Goal: Information Seeking & Learning: Understand process/instructions

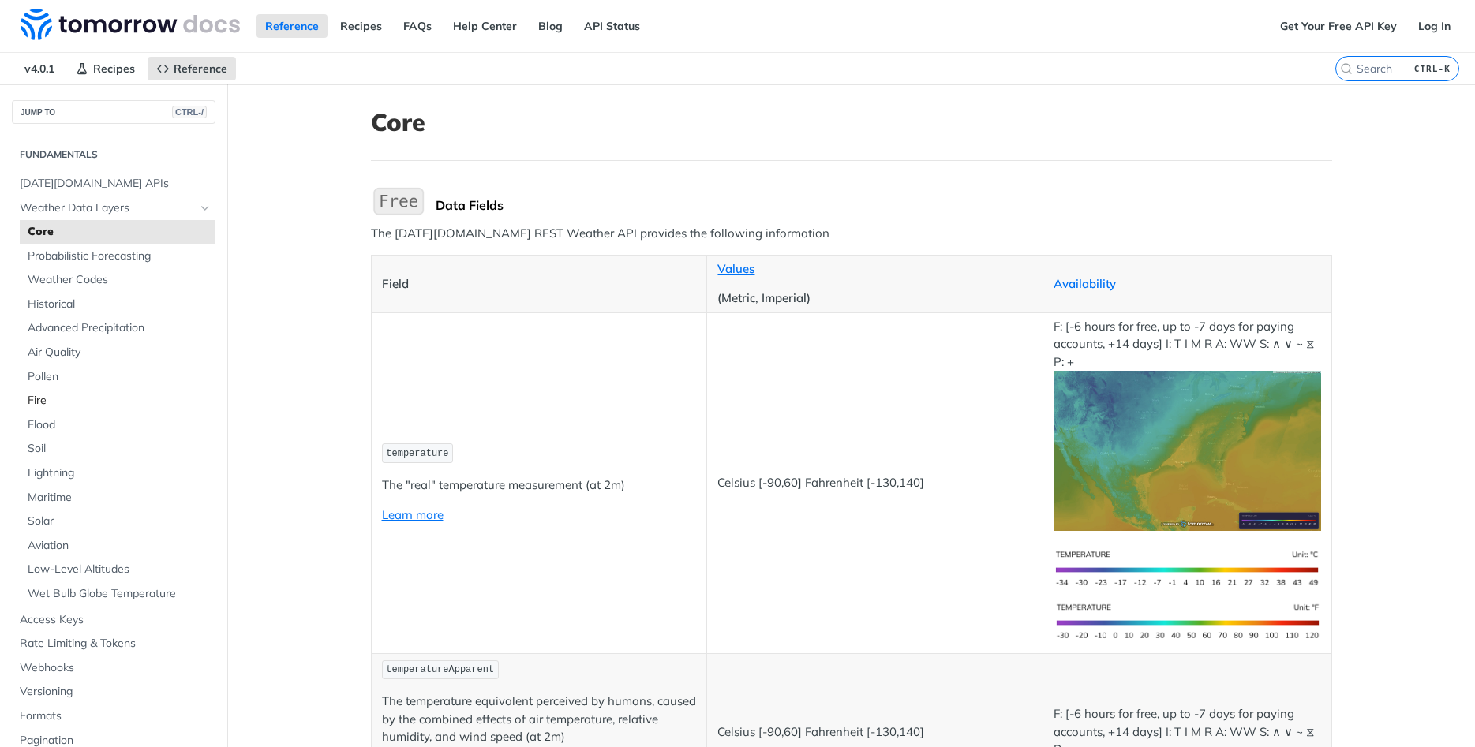
click at [46, 399] on span "Fire" at bounding box center [120, 401] width 184 height 16
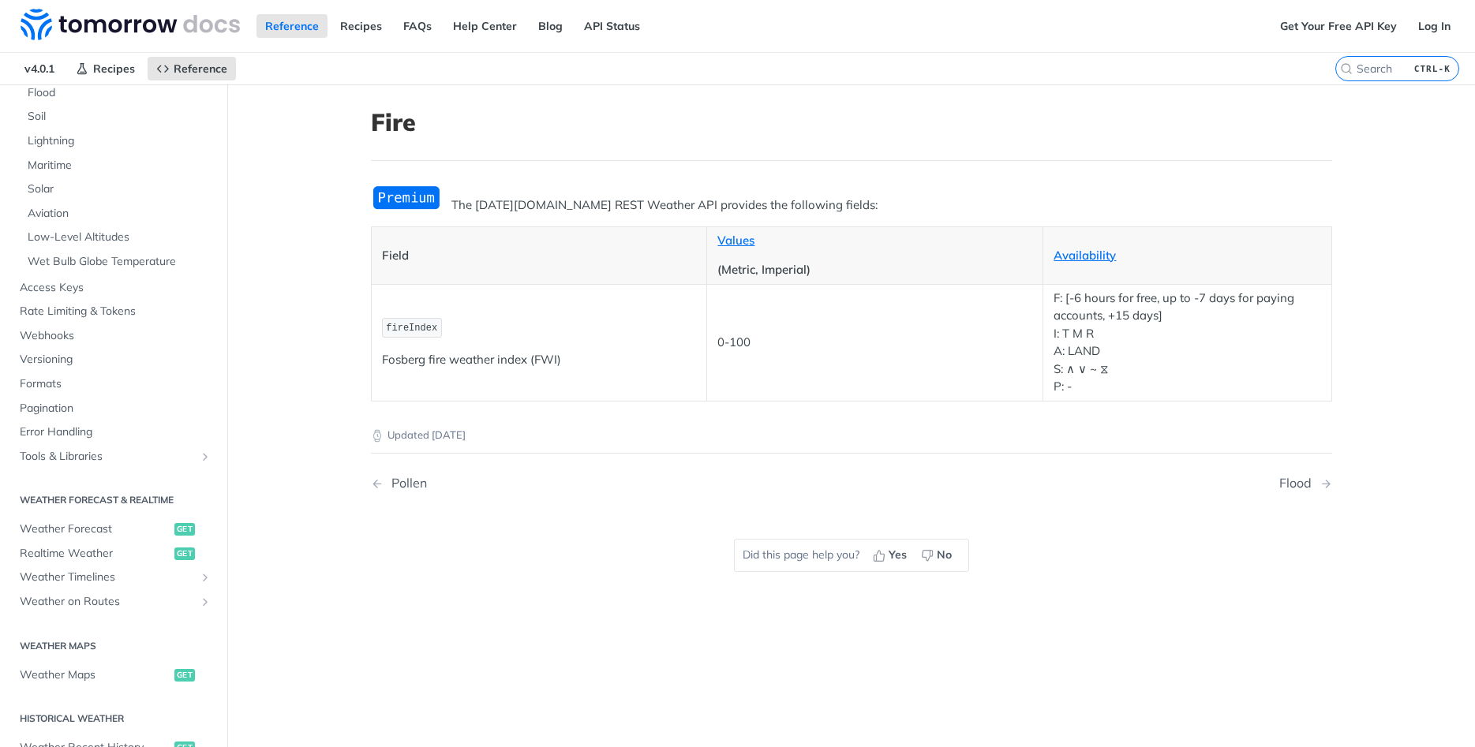
scroll to position [379, 0]
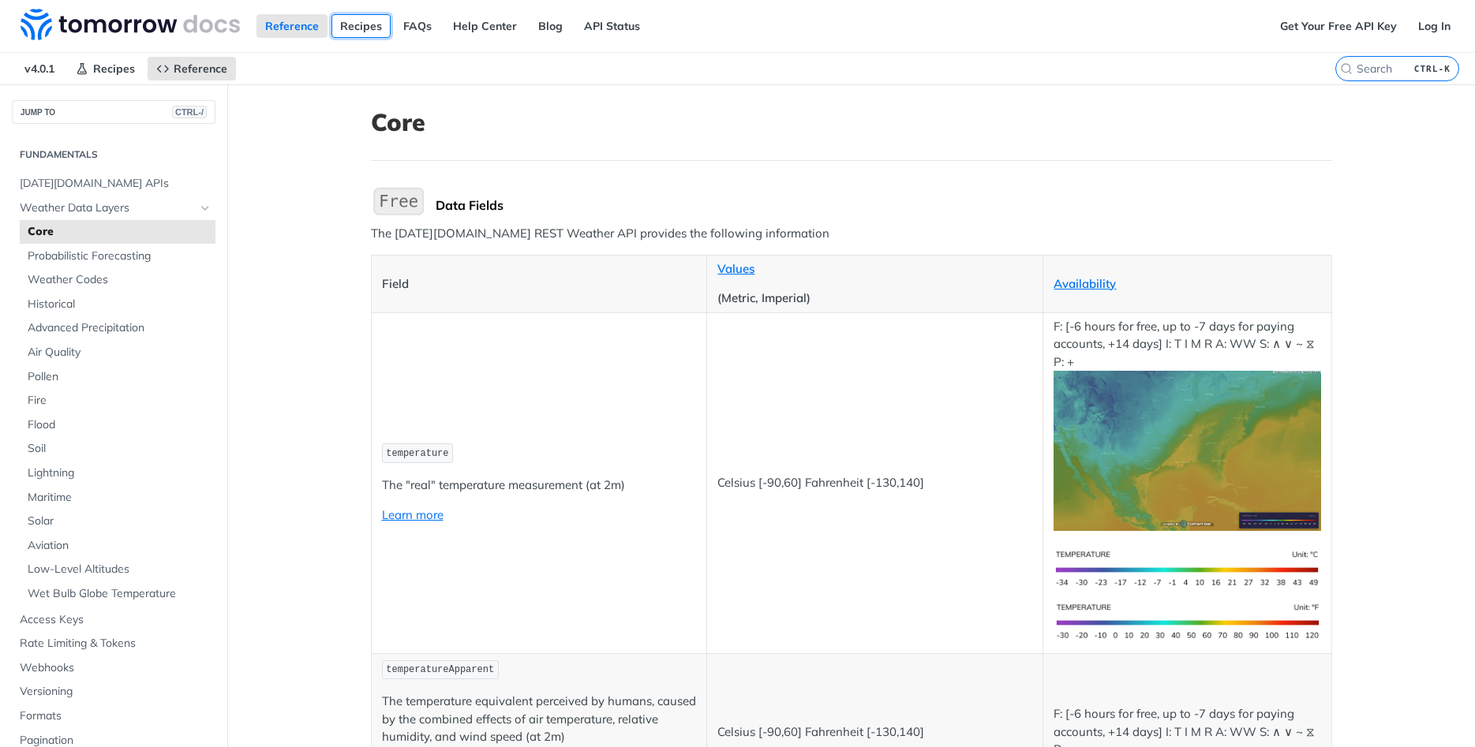
click at [367, 17] on link "Recipes" at bounding box center [360, 26] width 59 height 24
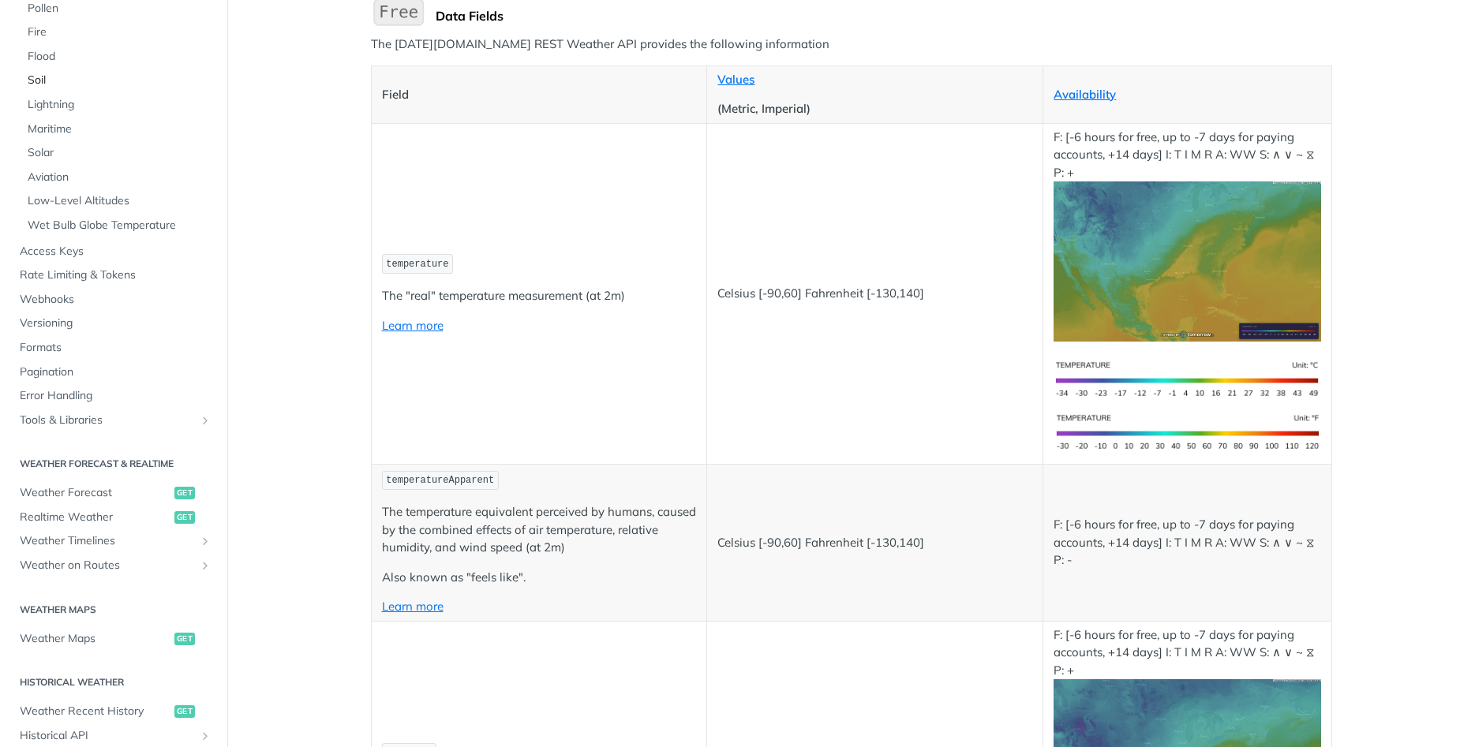
scroll to position [95, 0]
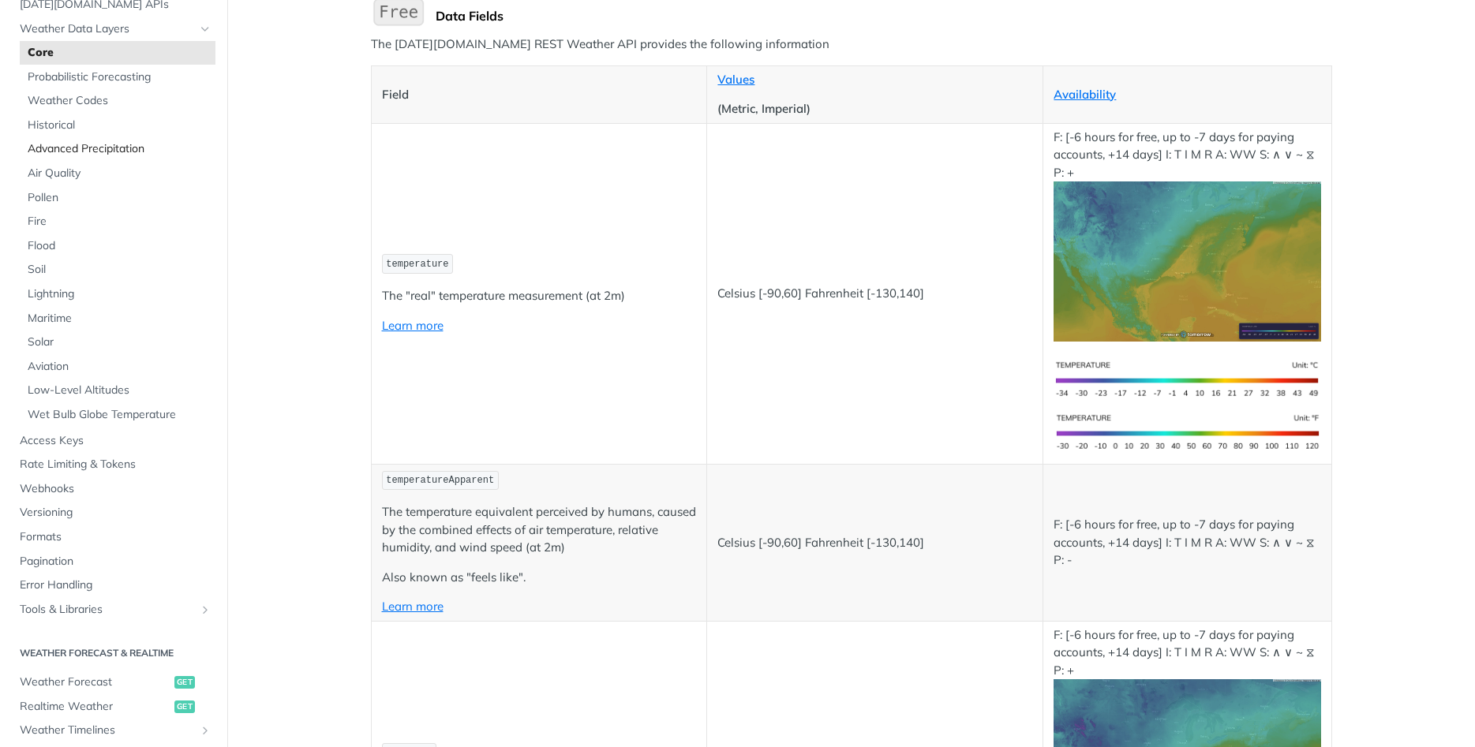
click at [101, 148] on span "Advanced Precipitation" at bounding box center [120, 149] width 184 height 16
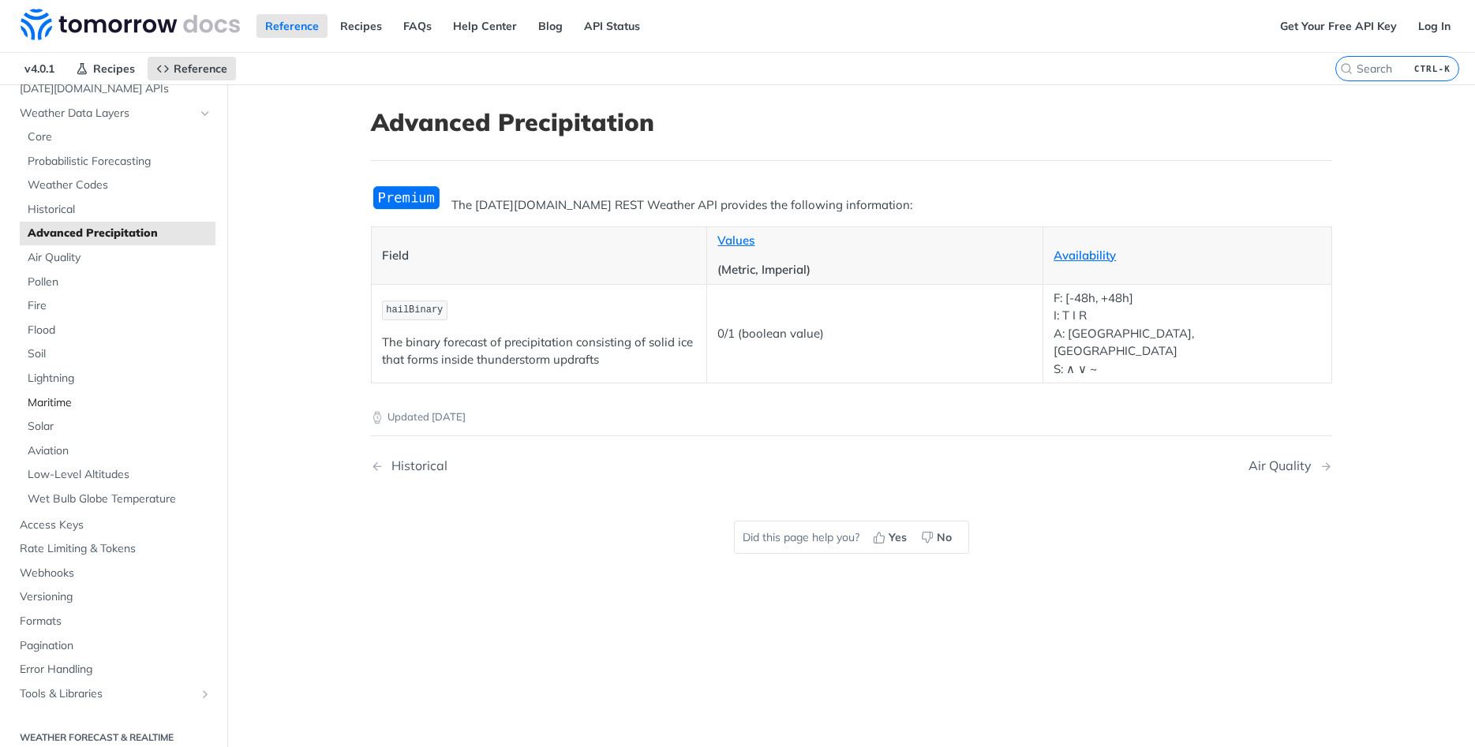
click at [54, 399] on span "Maritime" at bounding box center [120, 403] width 184 height 16
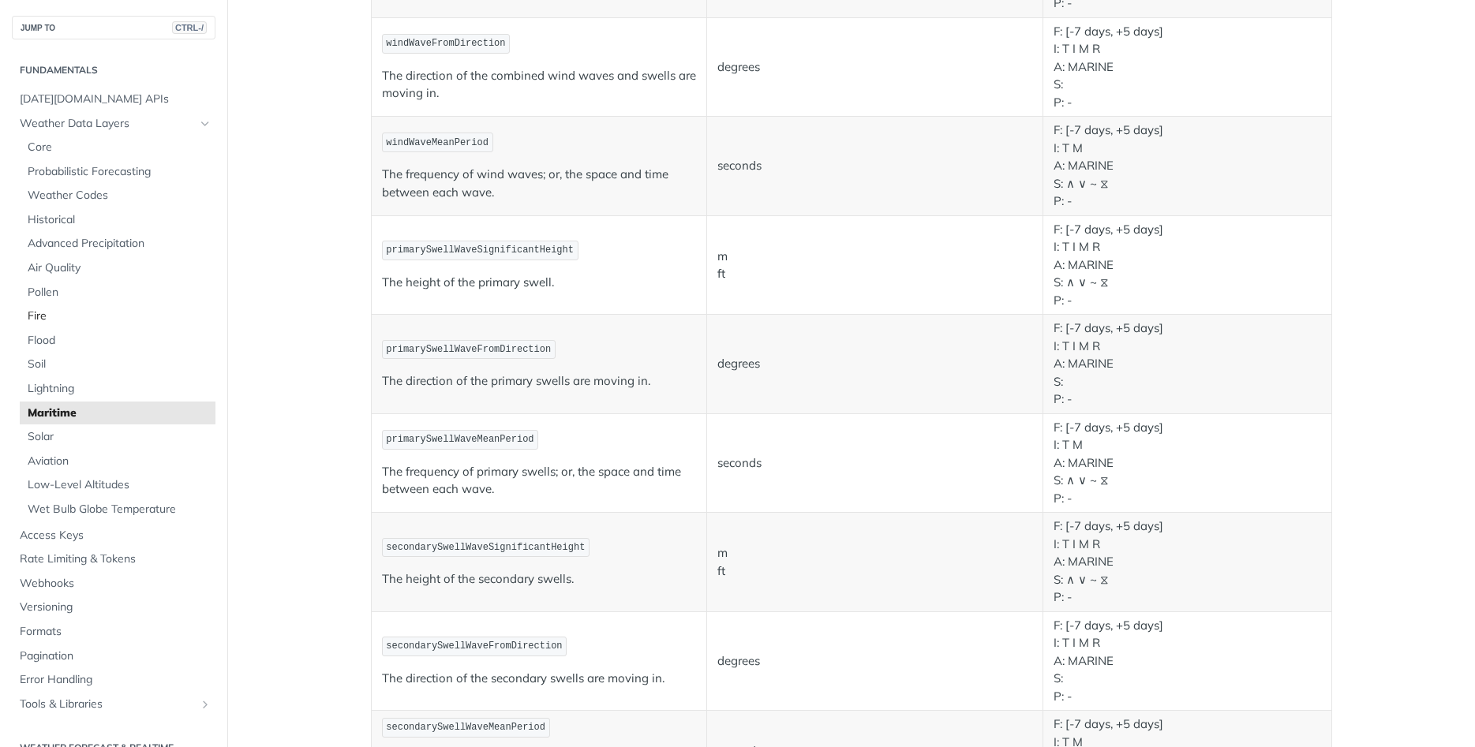
click at [65, 309] on span "Fire" at bounding box center [120, 317] width 184 height 16
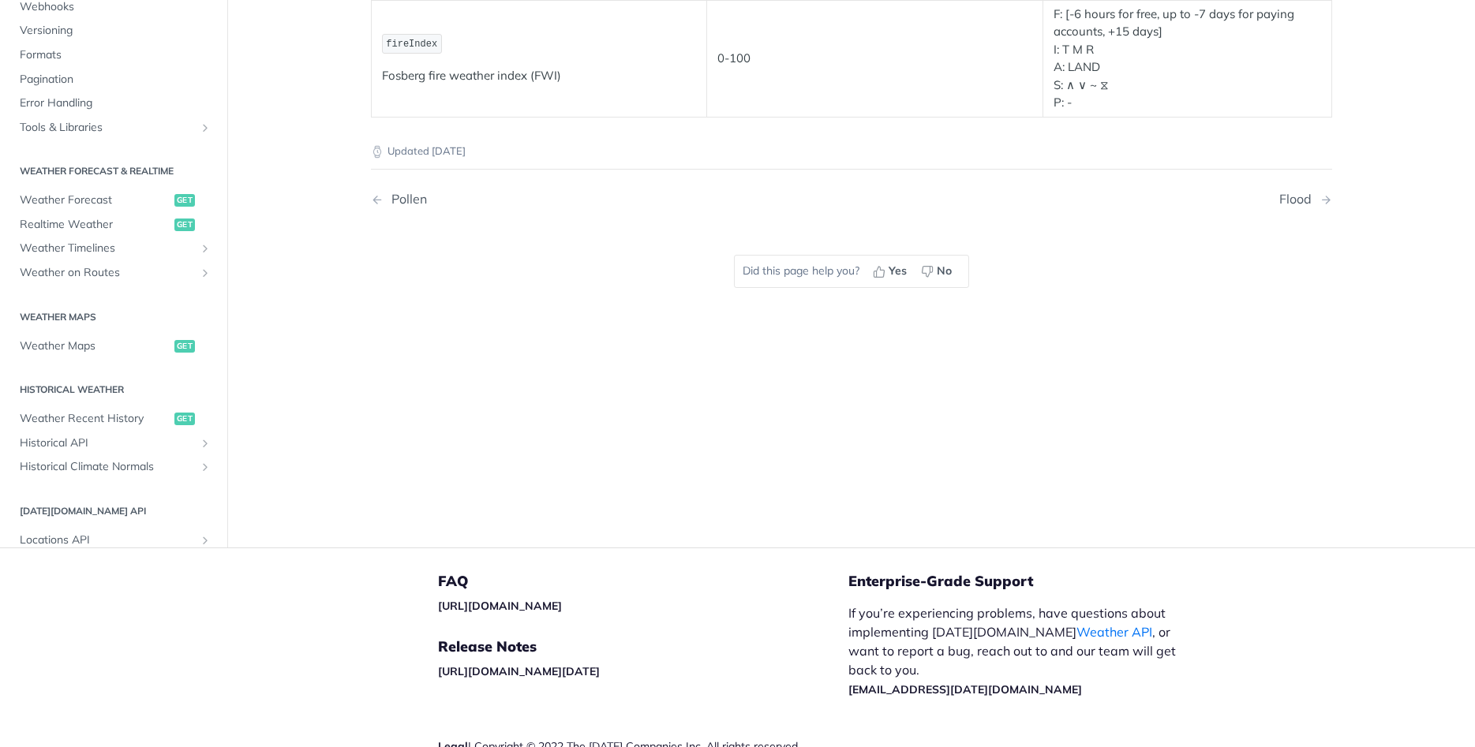
scroll to position [379, 0]
click at [90, 347] on span "Weather Maps" at bounding box center [95, 345] width 151 height 16
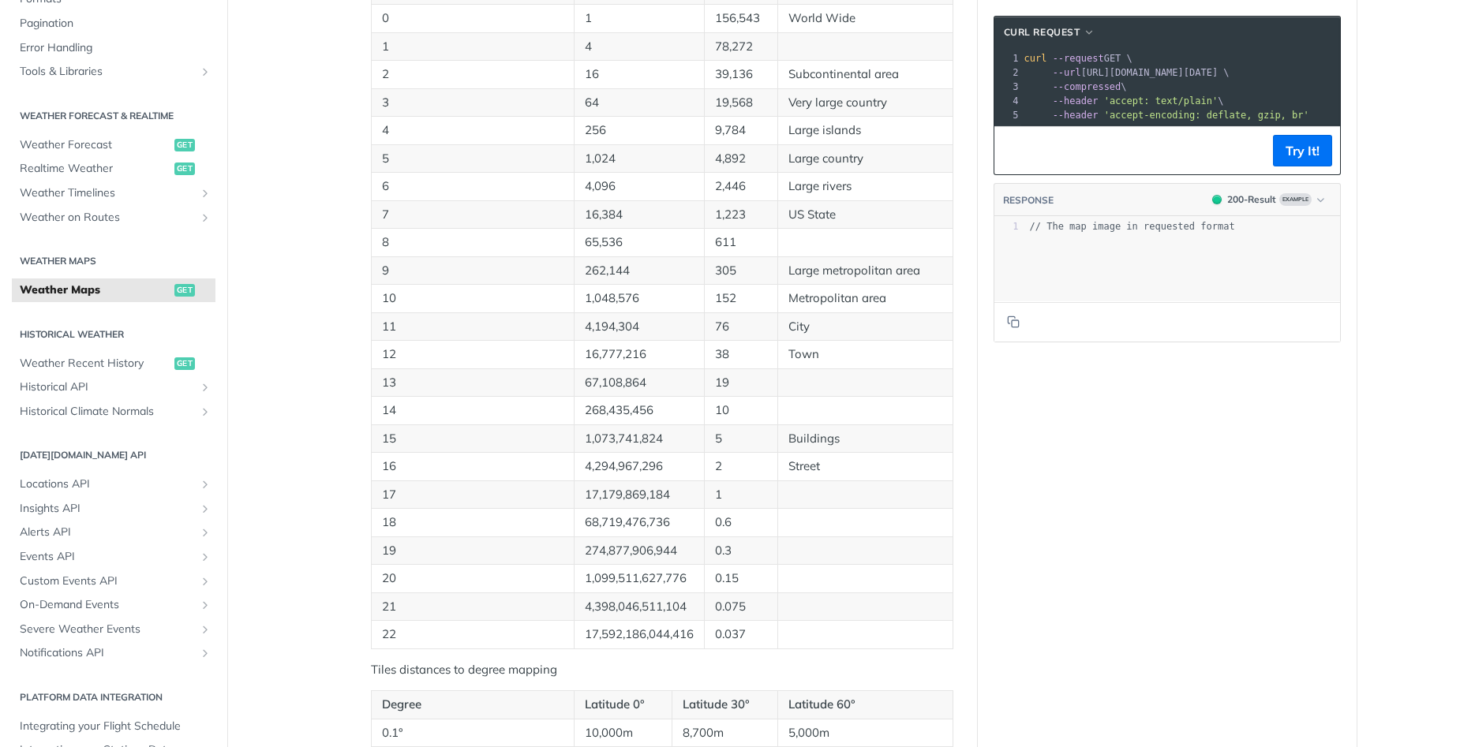
scroll to position [284, 0]
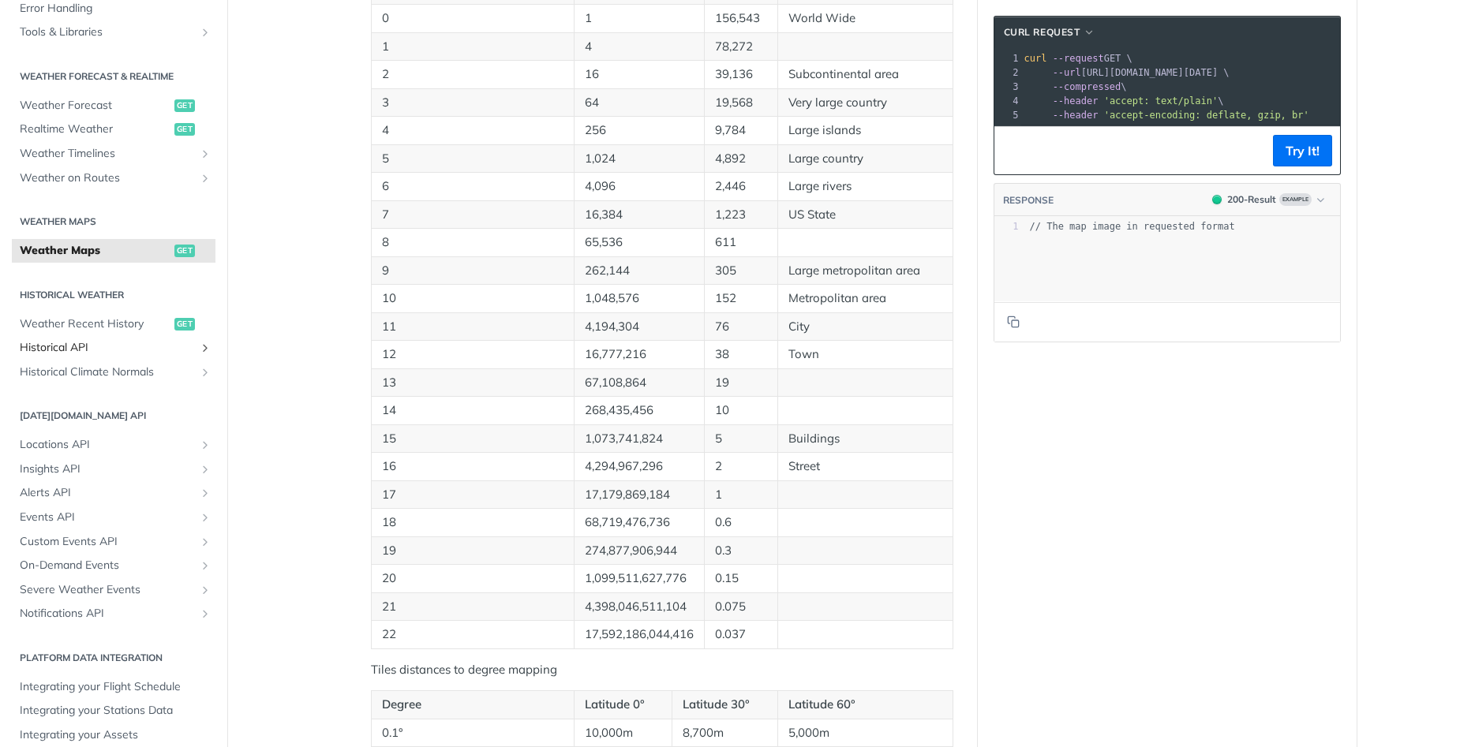
click at [201, 341] on link "Historical API" at bounding box center [114, 348] width 204 height 24
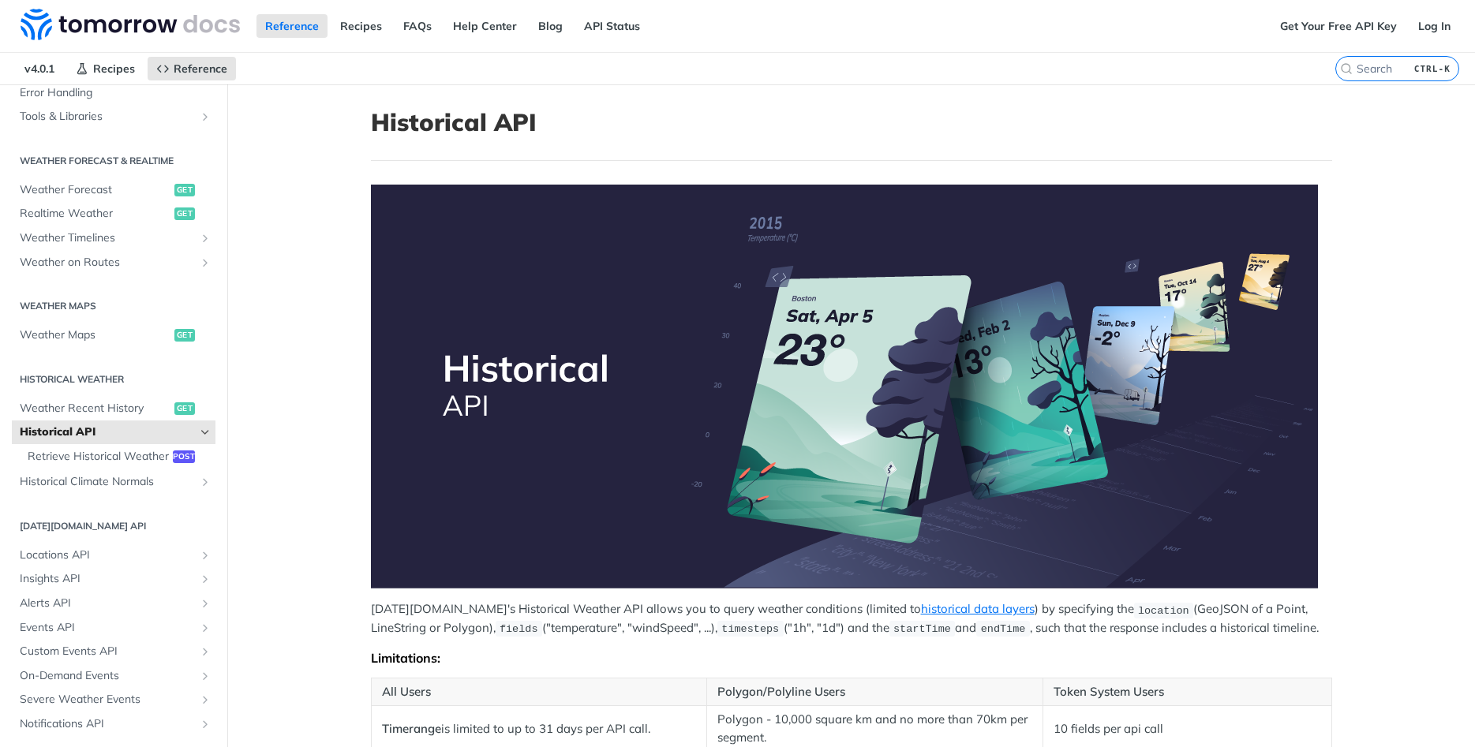
click at [207, 424] on link "Historical API" at bounding box center [114, 433] width 204 height 24
click at [206, 432] on icon "Hide subpages for Historical API" at bounding box center [205, 432] width 13 height 13
click at [201, 452] on icon "Show subpages for Historical Climate Normals" at bounding box center [205, 457] width 13 height 13
click at [204, 456] on icon "Hide subpages for Historical Climate Normals" at bounding box center [205, 457] width 13 height 13
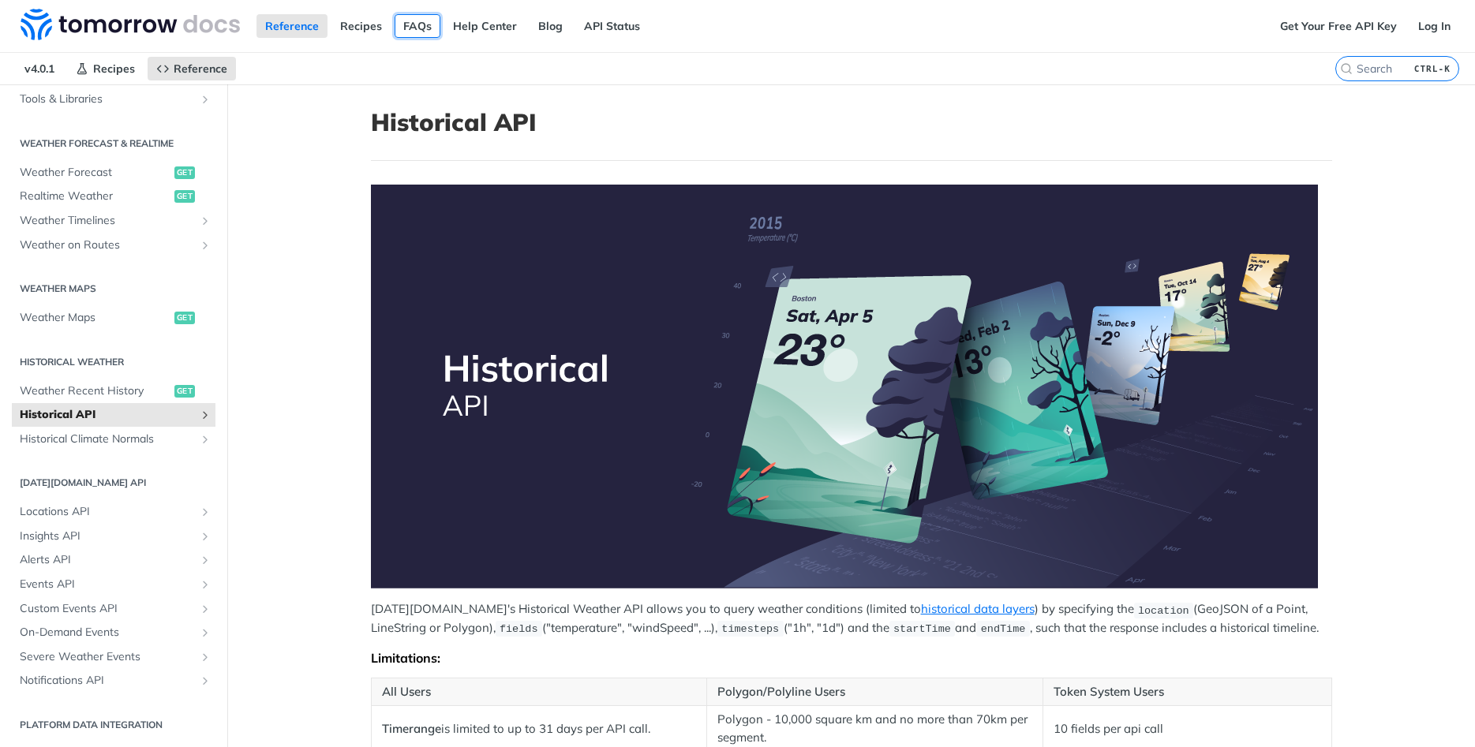
click at [417, 34] on link "FAQs" at bounding box center [418, 26] width 46 height 24
click at [51, 215] on span "Weather Timelines" at bounding box center [107, 221] width 175 height 16
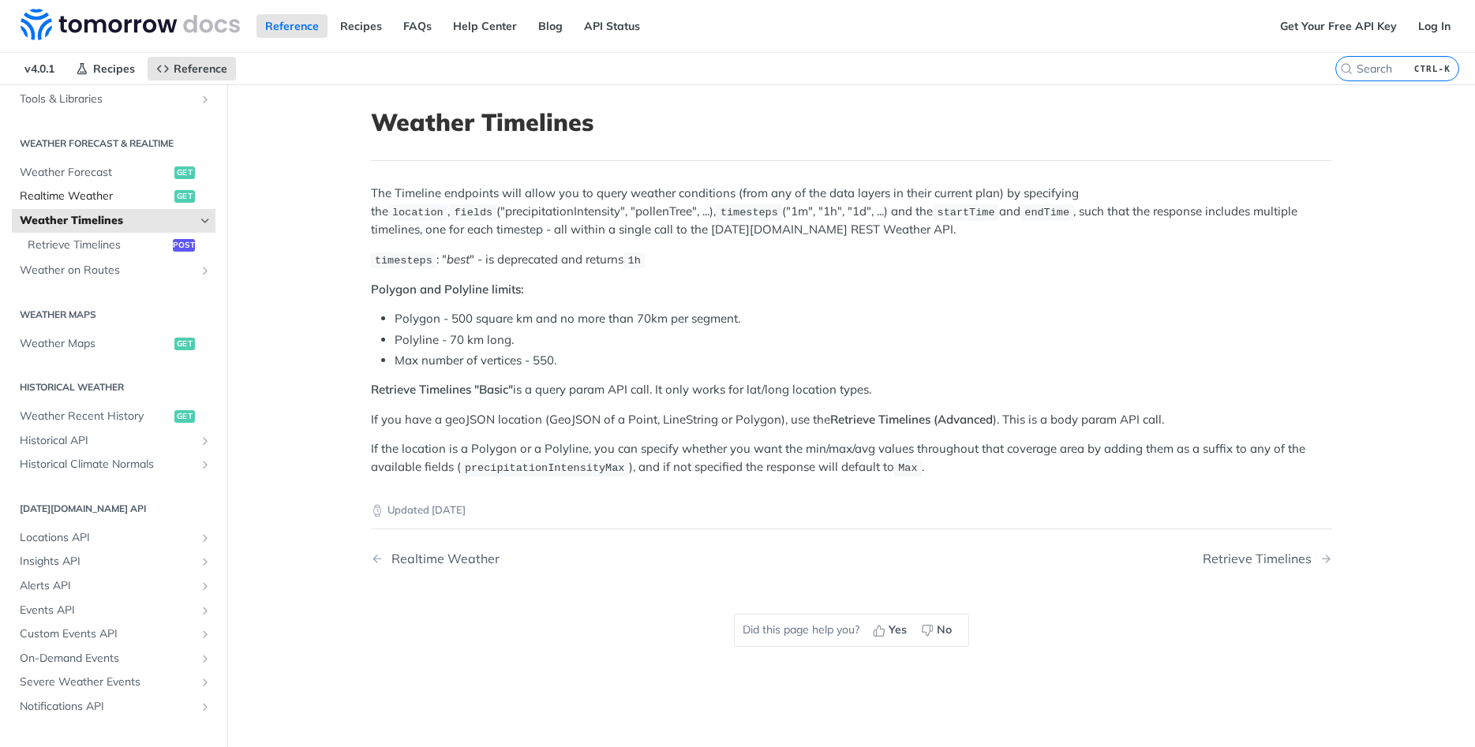
click at [51, 193] on span "Realtime Weather" at bounding box center [95, 197] width 151 height 16
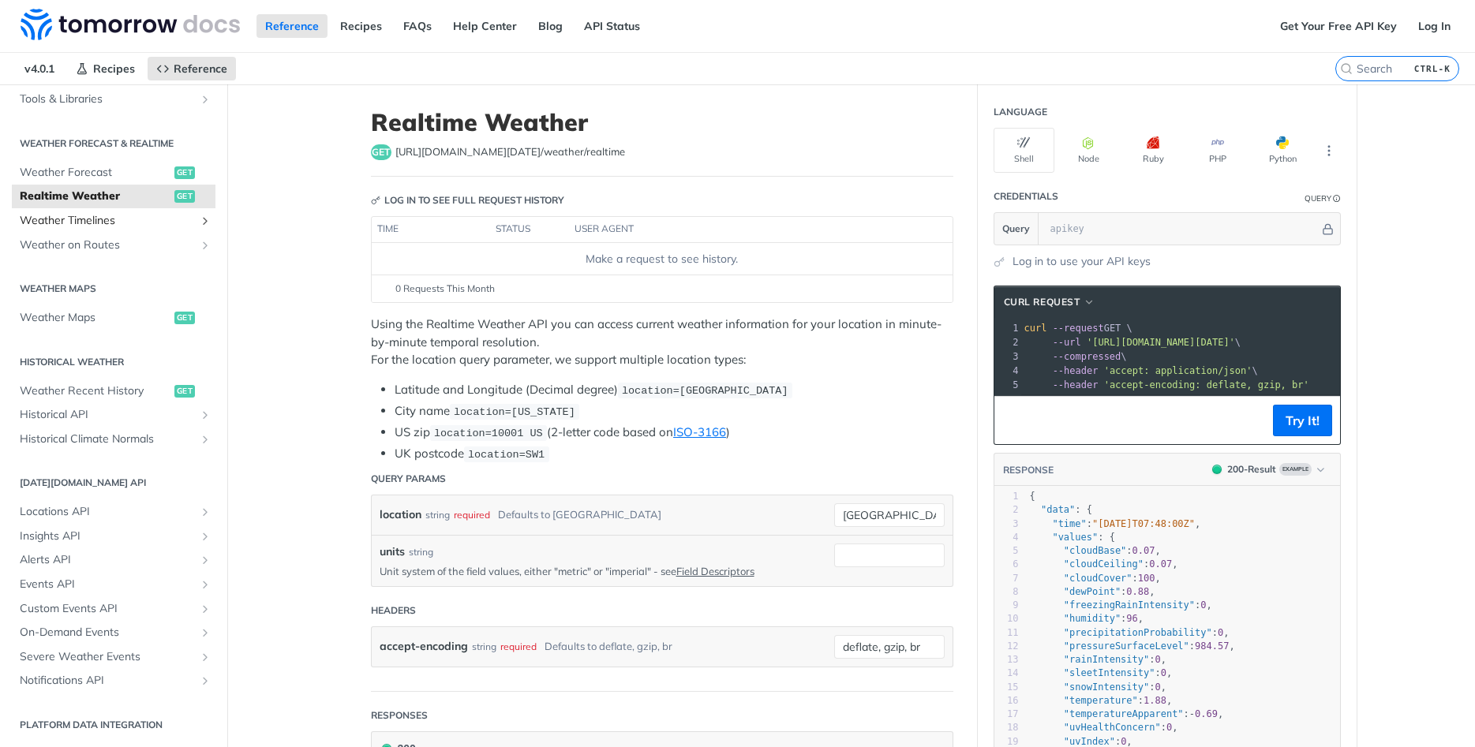
click at [53, 215] on span "Weather Timelines" at bounding box center [107, 221] width 175 height 16
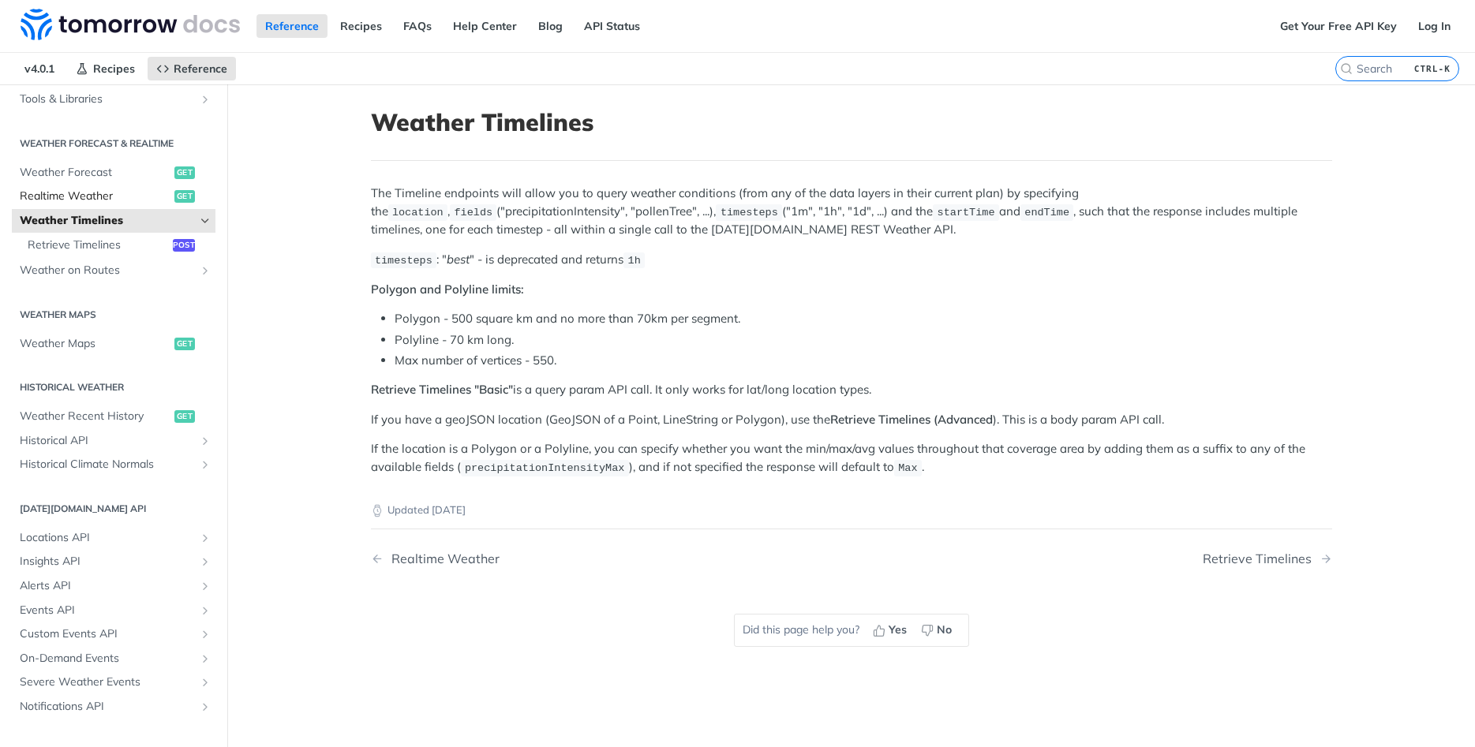
click at [71, 194] on span "Realtime Weather" at bounding box center [95, 197] width 151 height 16
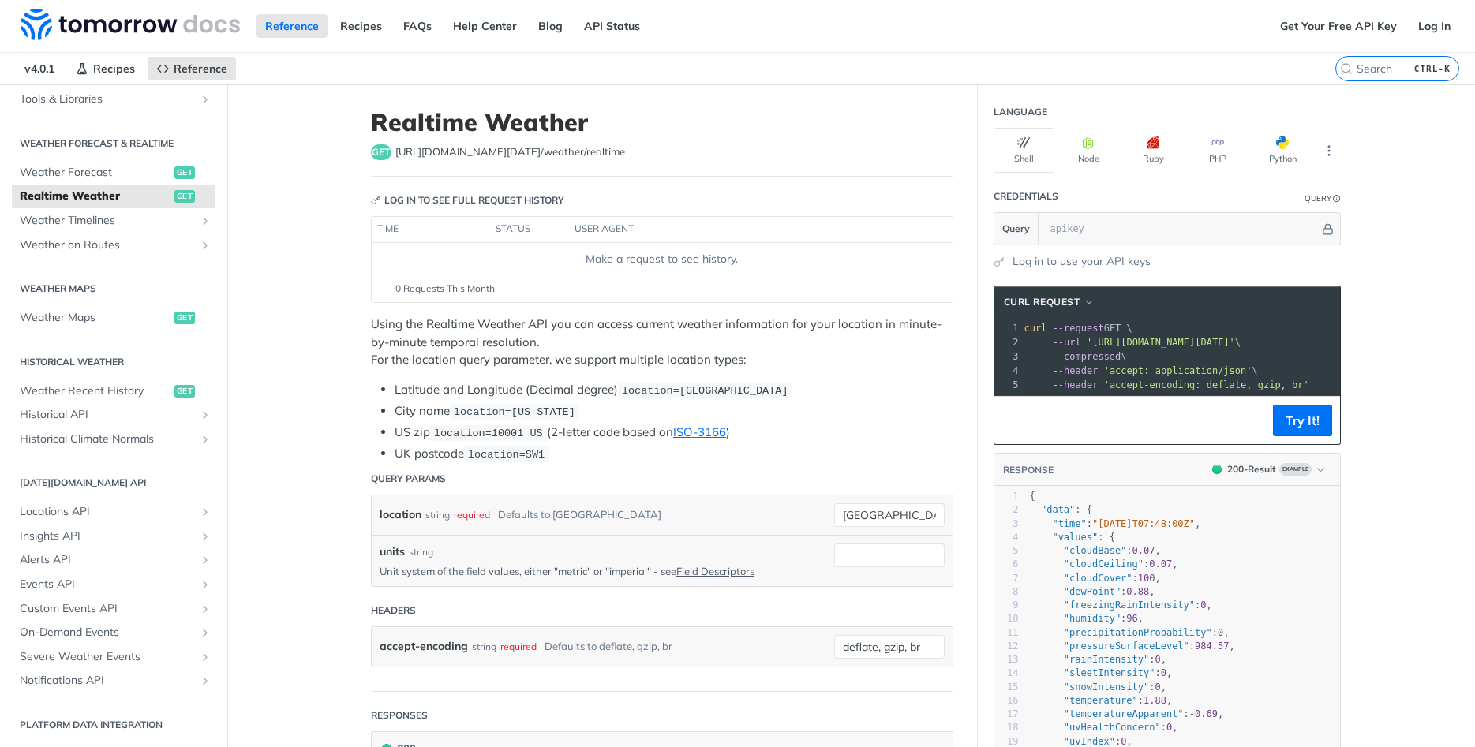
scroll to position [95, 0]
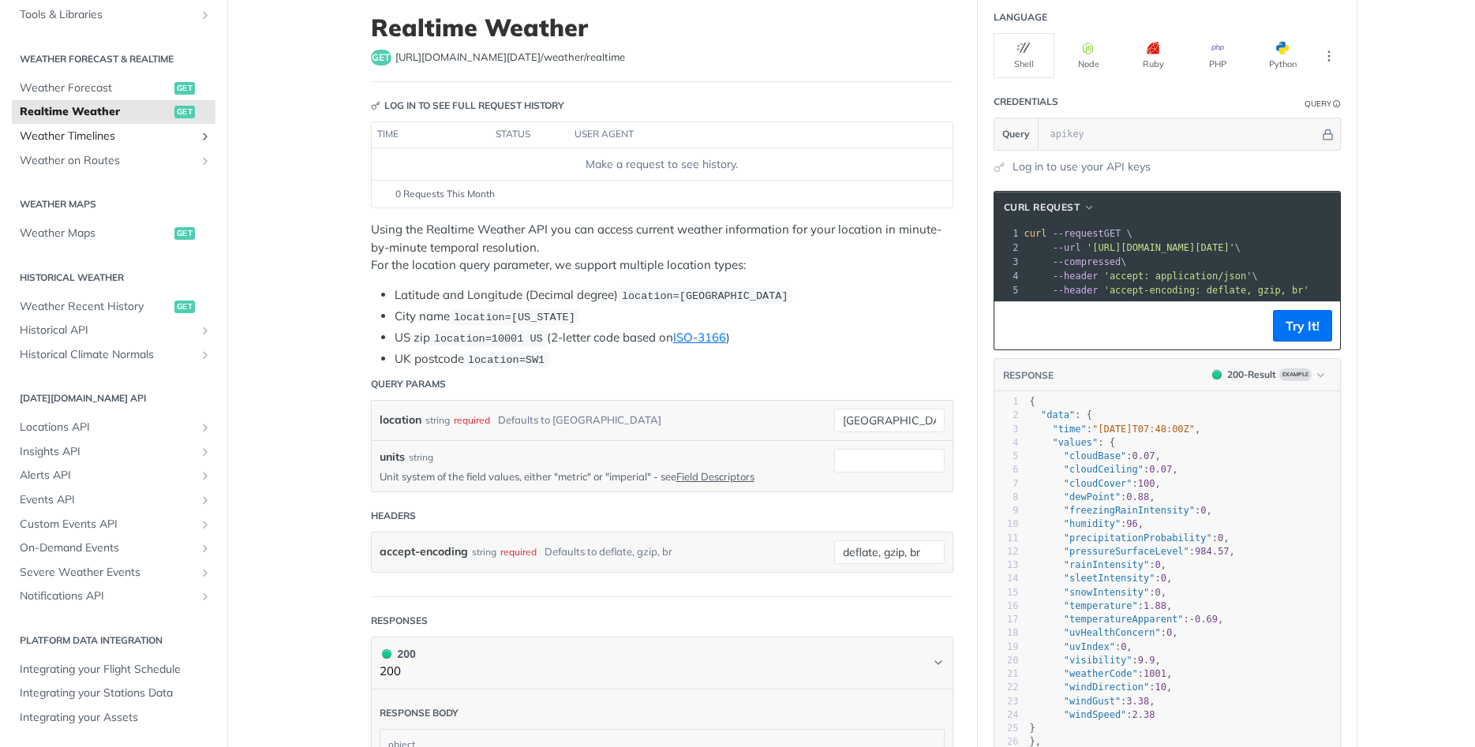
click at [43, 140] on span "Weather Timelines" at bounding box center [107, 137] width 175 height 16
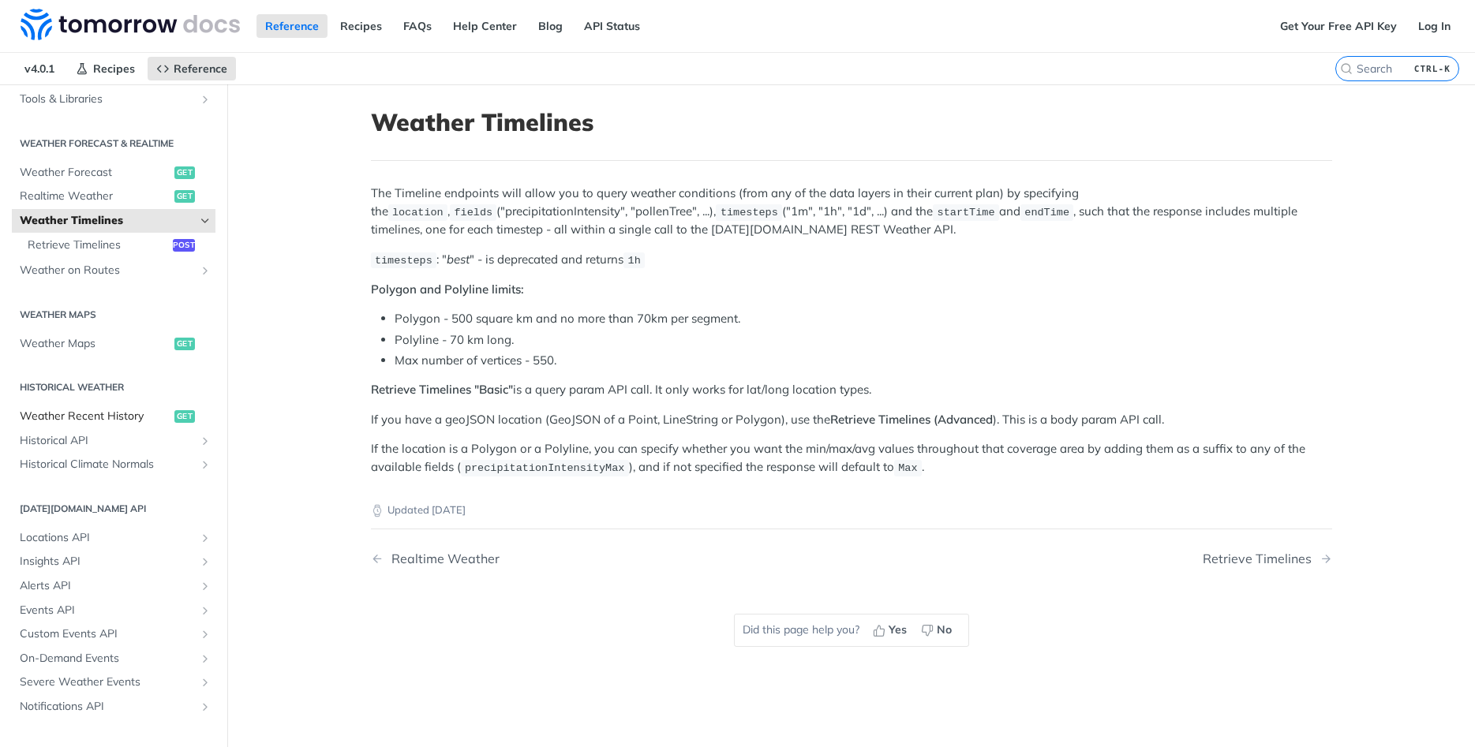
click at [136, 413] on span "Weather Recent History" at bounding box center [95, 417] width 151 height 16
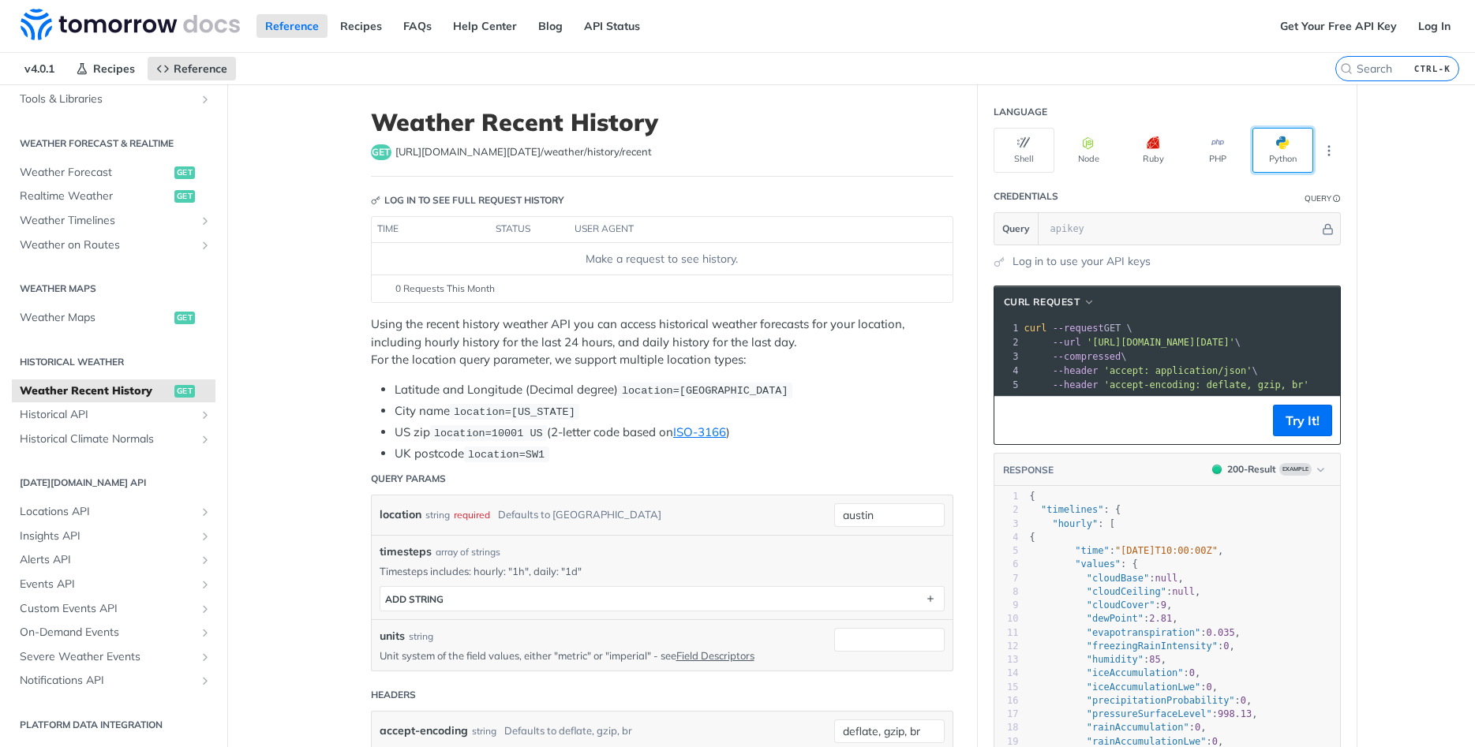
click at [1272, 154] on button "Python" at bounding box center [1282, 150] width 61 height 45
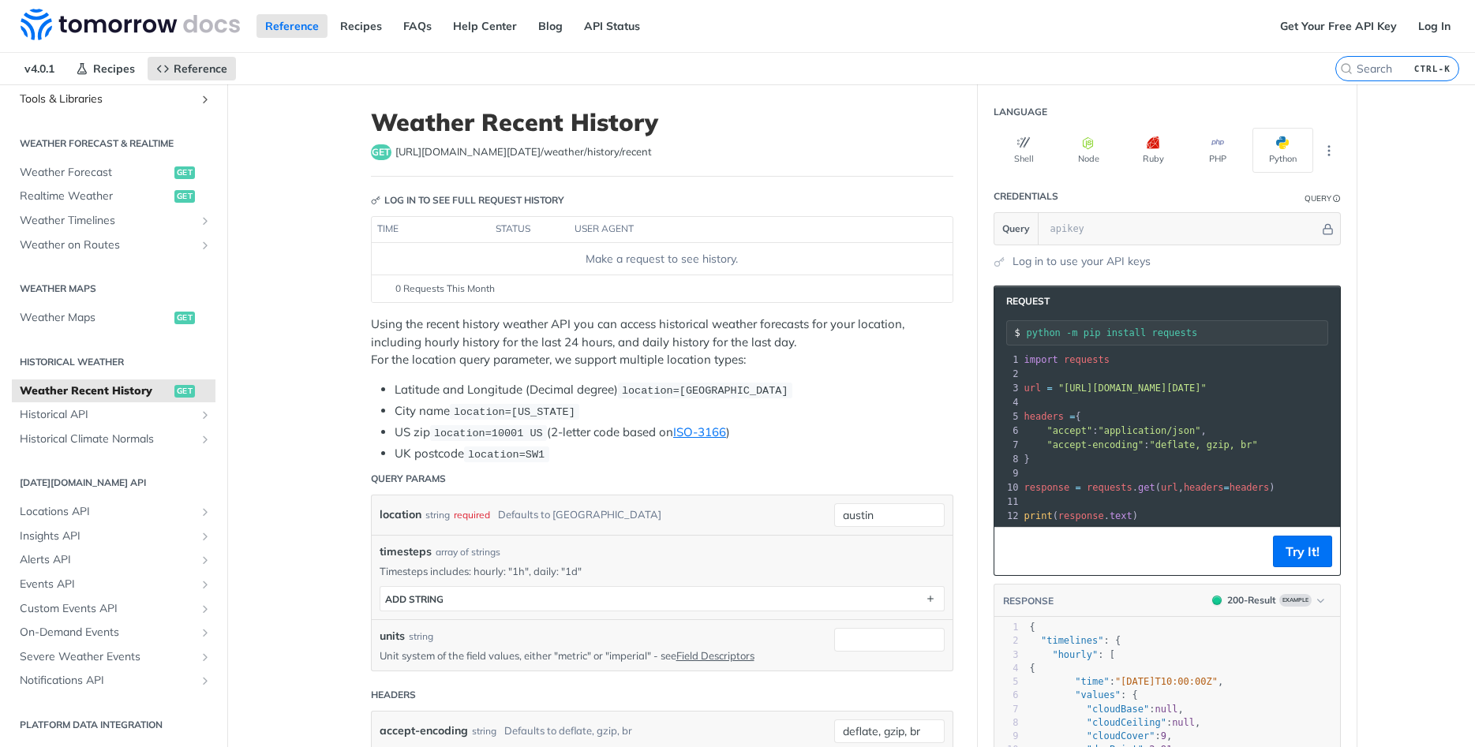
click at [69, 103] on span "Tools & Libraries" at bounding box center [107, 100] width 175 height 16
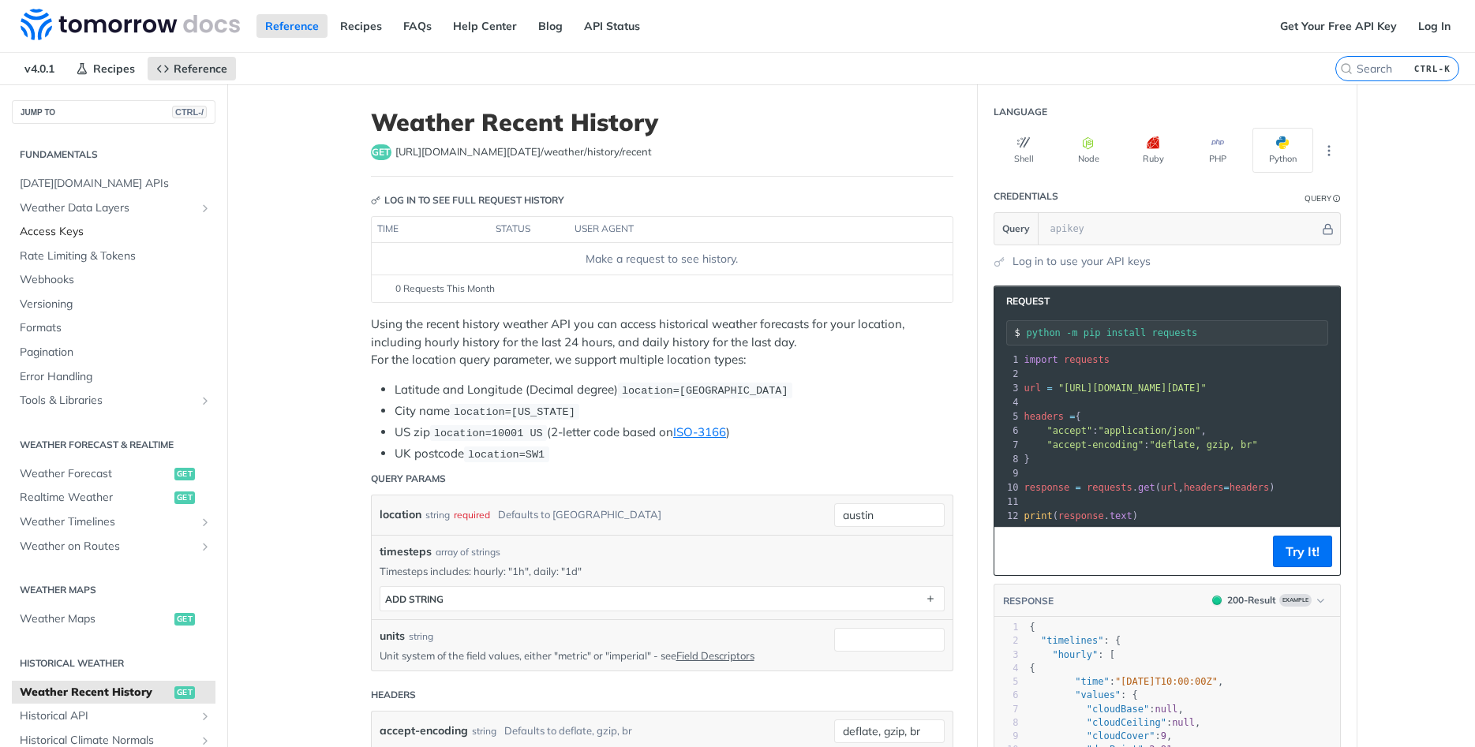
click at [73, 234] on span "Access Keys" at bounding box center [116, 232] width 192 height 16
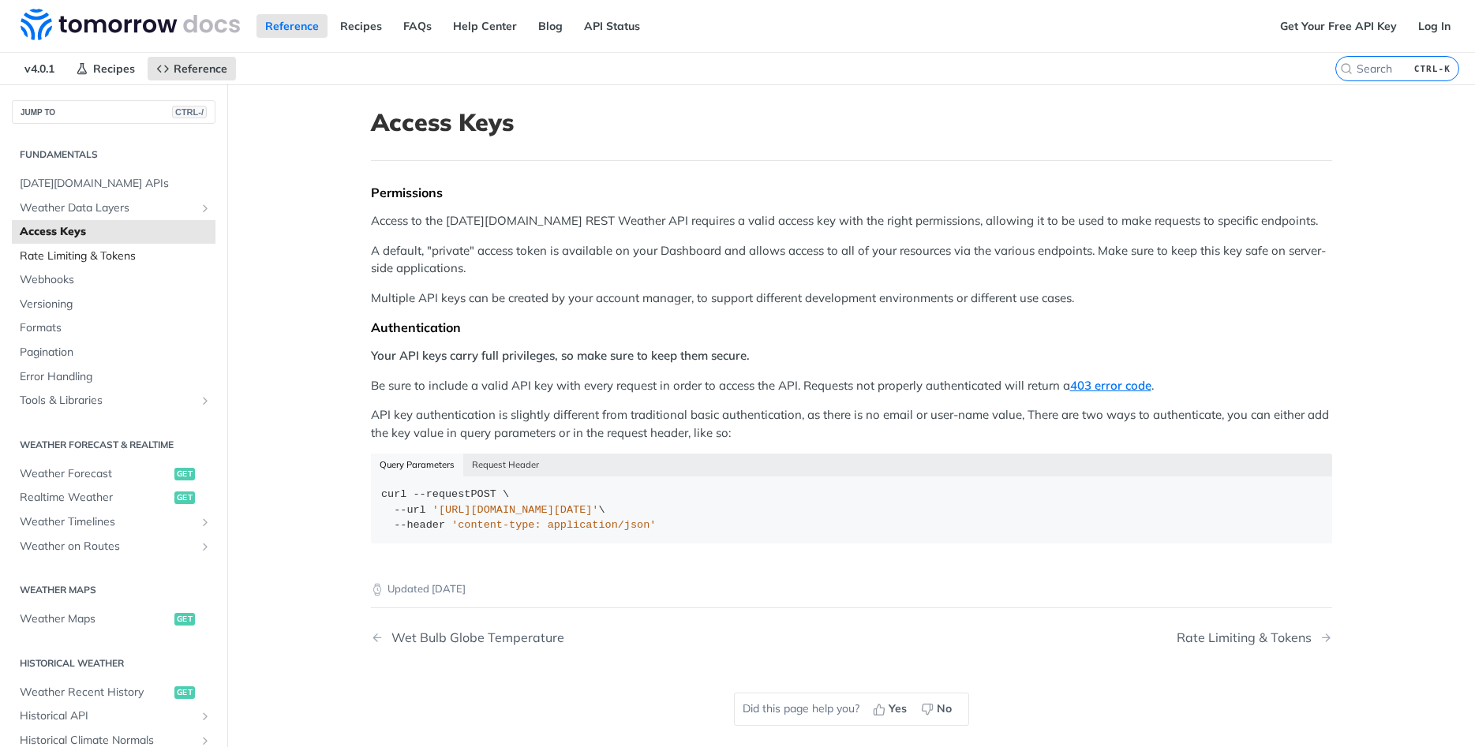
click at [73, 255] on span "Rate Limiting & Tokens" at bounding box center [116, 257] width 192 height 16
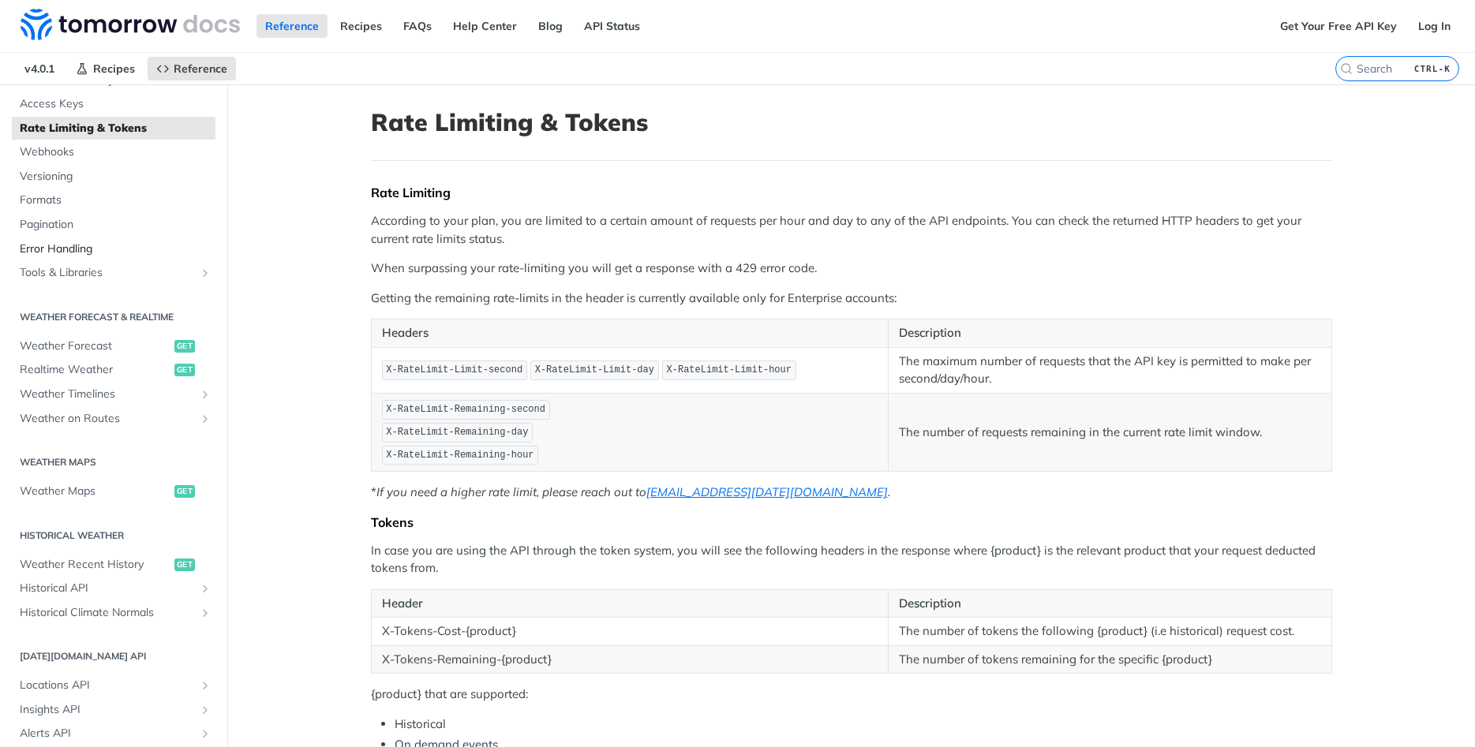
scroll to position [189, 0]
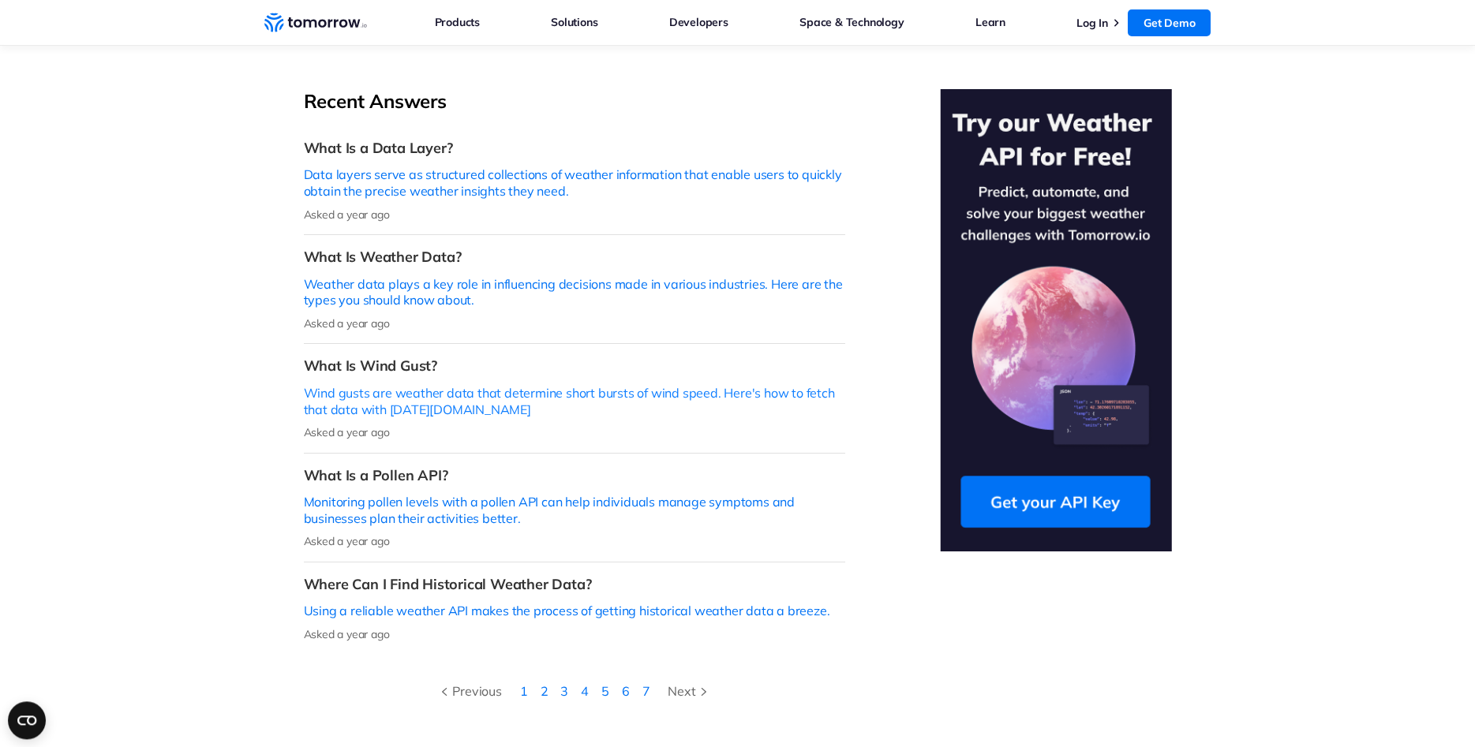
scroll to position [402, 0]
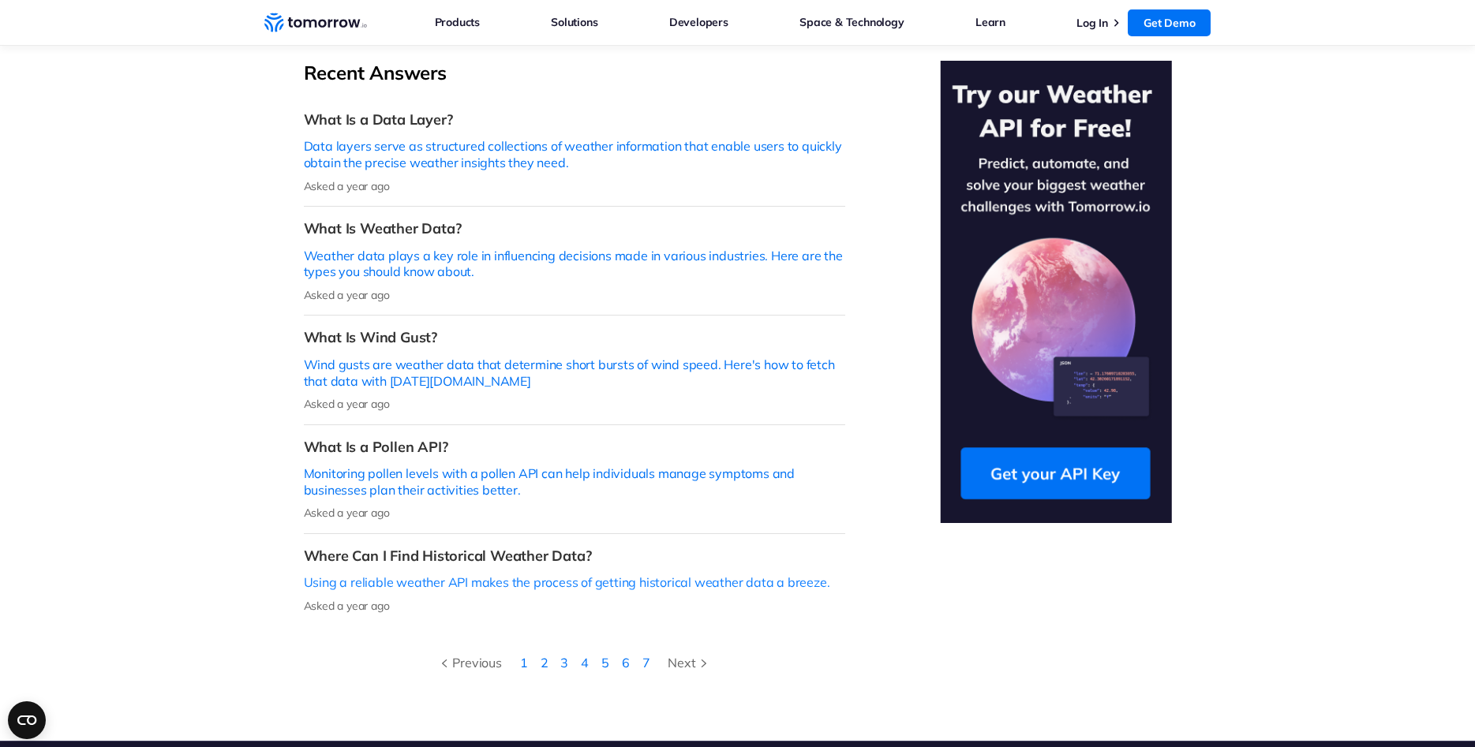
click at [452, 574] on p "Using a reliable weather API makes the process of getting historical weather da…" at bounding box center [574, 582] width 541 height 17
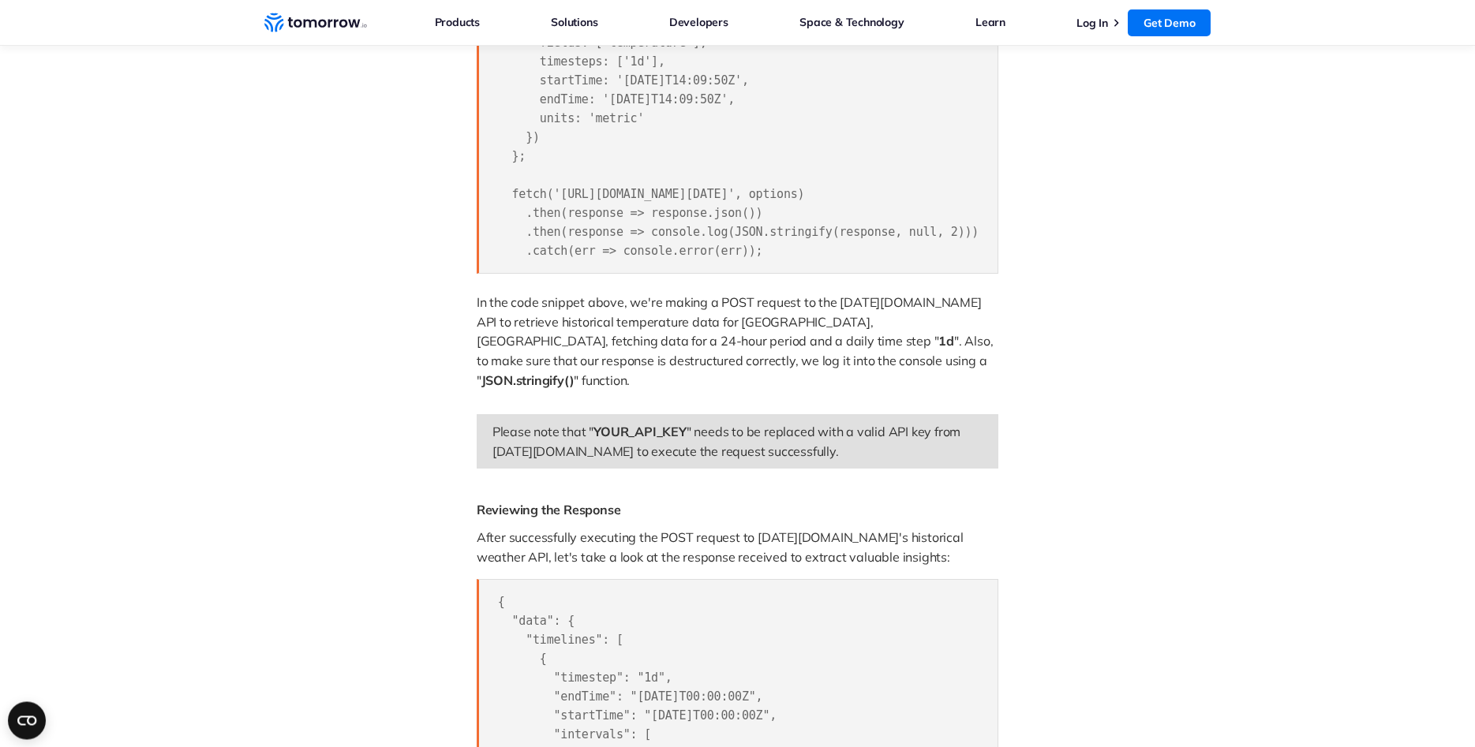
scroll to position [1207, 0]
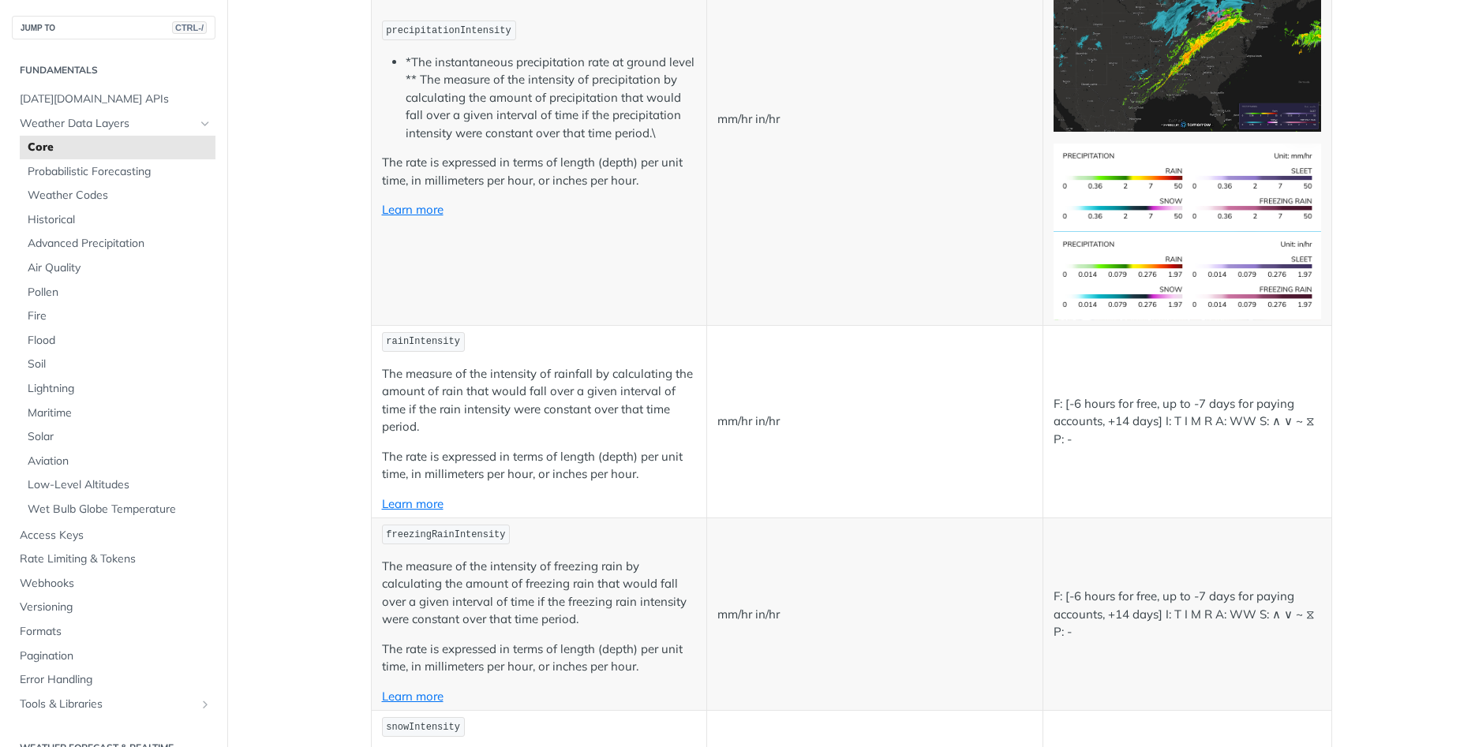
scroll to position [3030, 0]
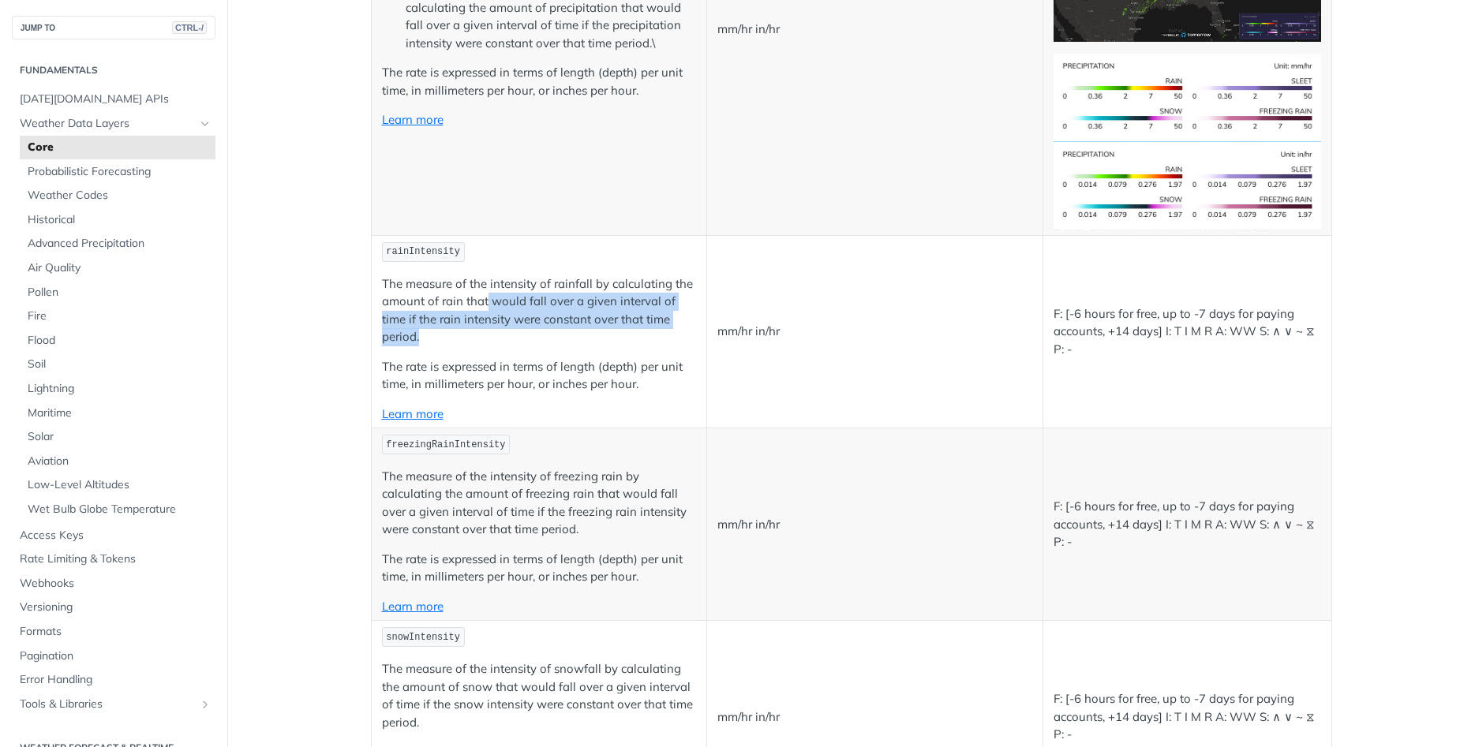
drag, startPoint x: 488, startPoint y: 298, endPoint x: 439, endPoint y: 346, distance: 68.6
click at [439, 346] on td "rainIntensity The measure of the intensity of rainfall by calculating the amoun…" at bounding box center [539, 331] width 336 height 193
click at [410, 416] on link "Learn more" at bounding box center [413, 413] width 62 height 15
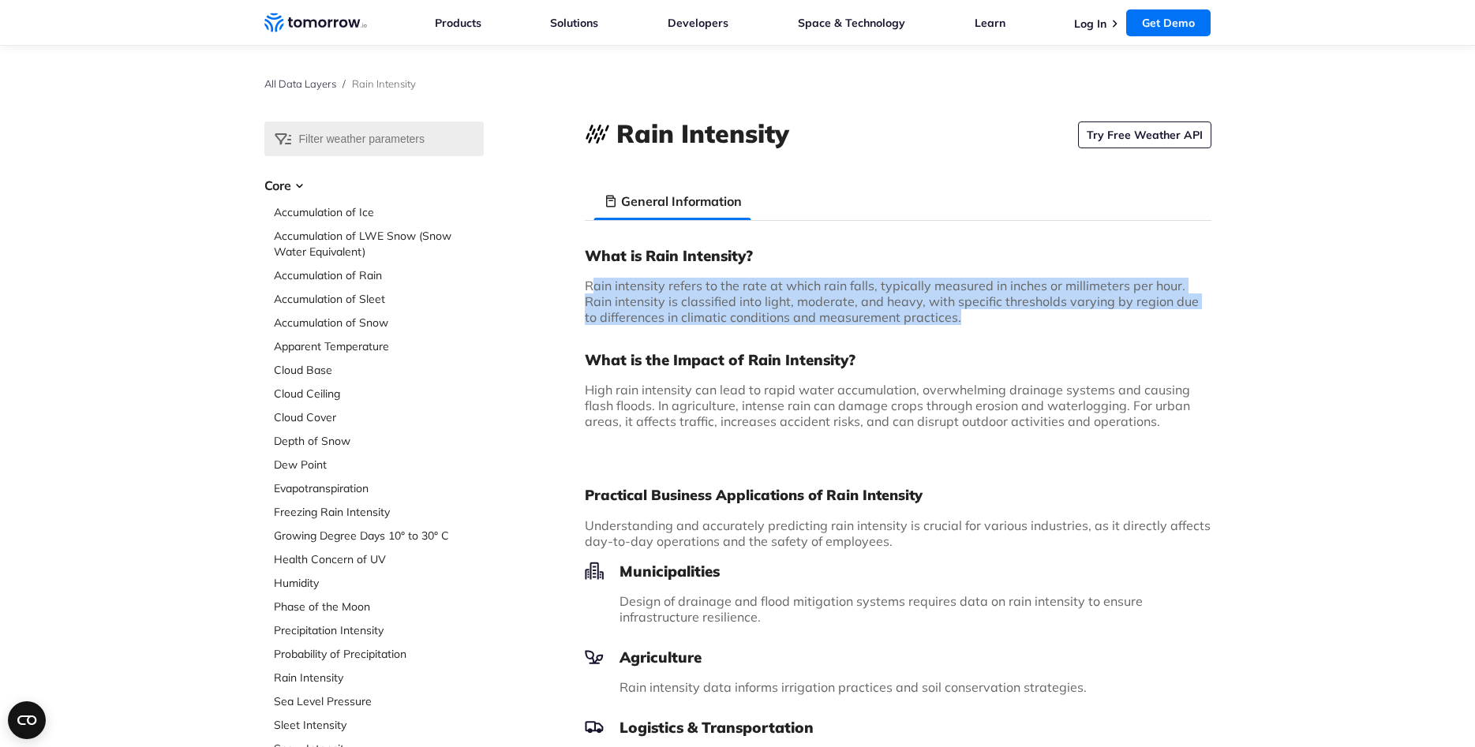
drag, startPoint x: 594, startPoint y: 280, endPoint x: 1217, endPoint y: 312, distance: 623.4
click at [1217, 312] on div "Select Data Layer Core Accumulation of Ice Accumulation of LWE Snow (Snow Water…" at bounding box center [737, 736] width 1475 height 1228
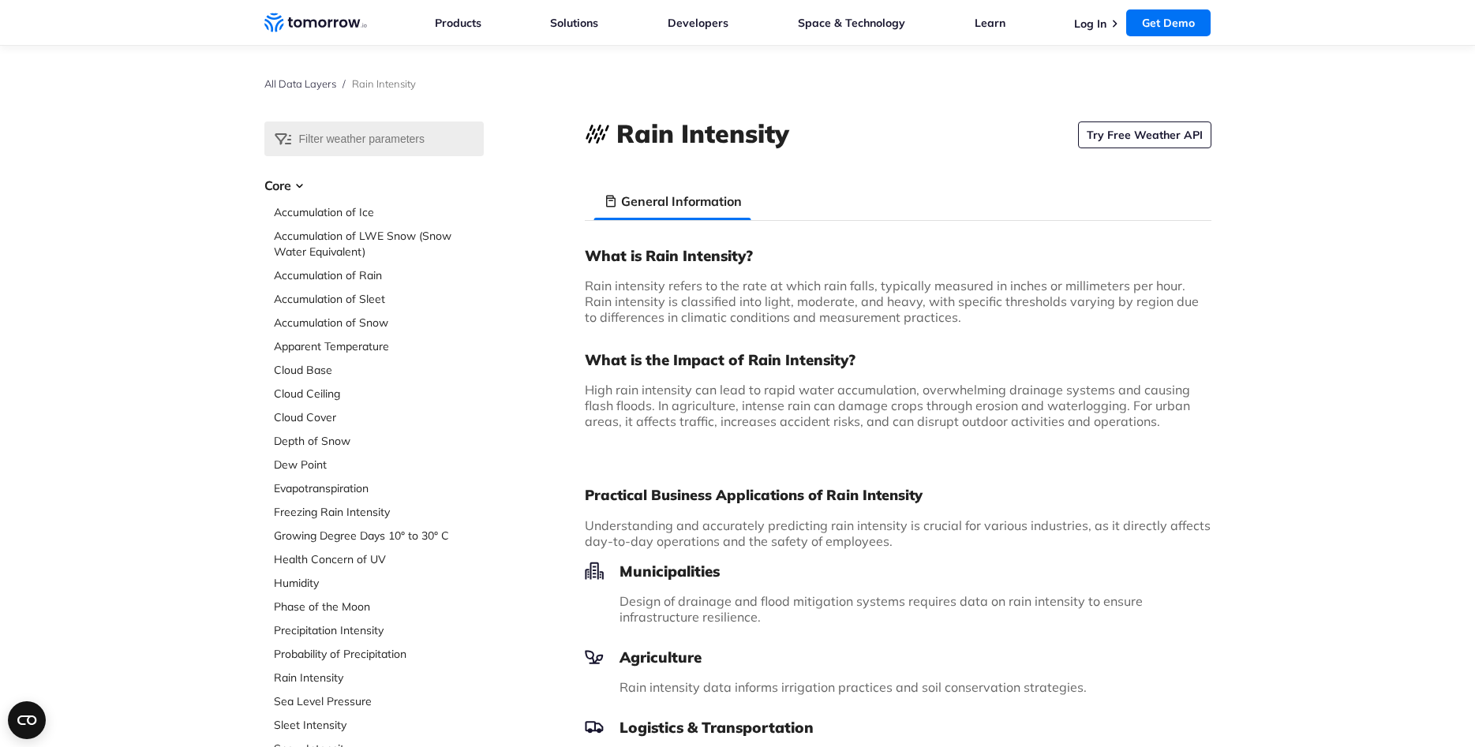
click at [1174, 316] on p "Rain intensity refers to the rate at which rain falls, typically measured in in…" at bounding box center [898, 301] width 626 height 47
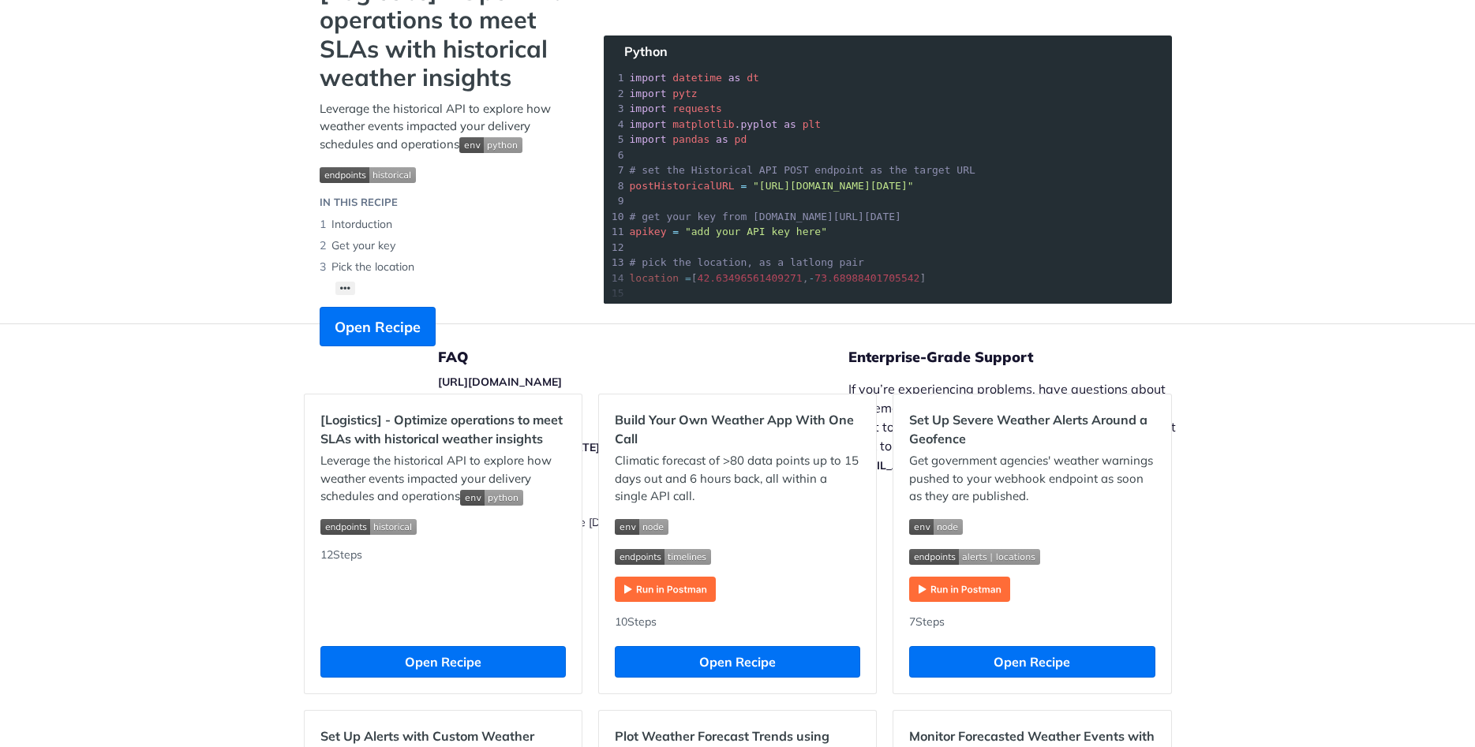
scroll to position [95, 0]
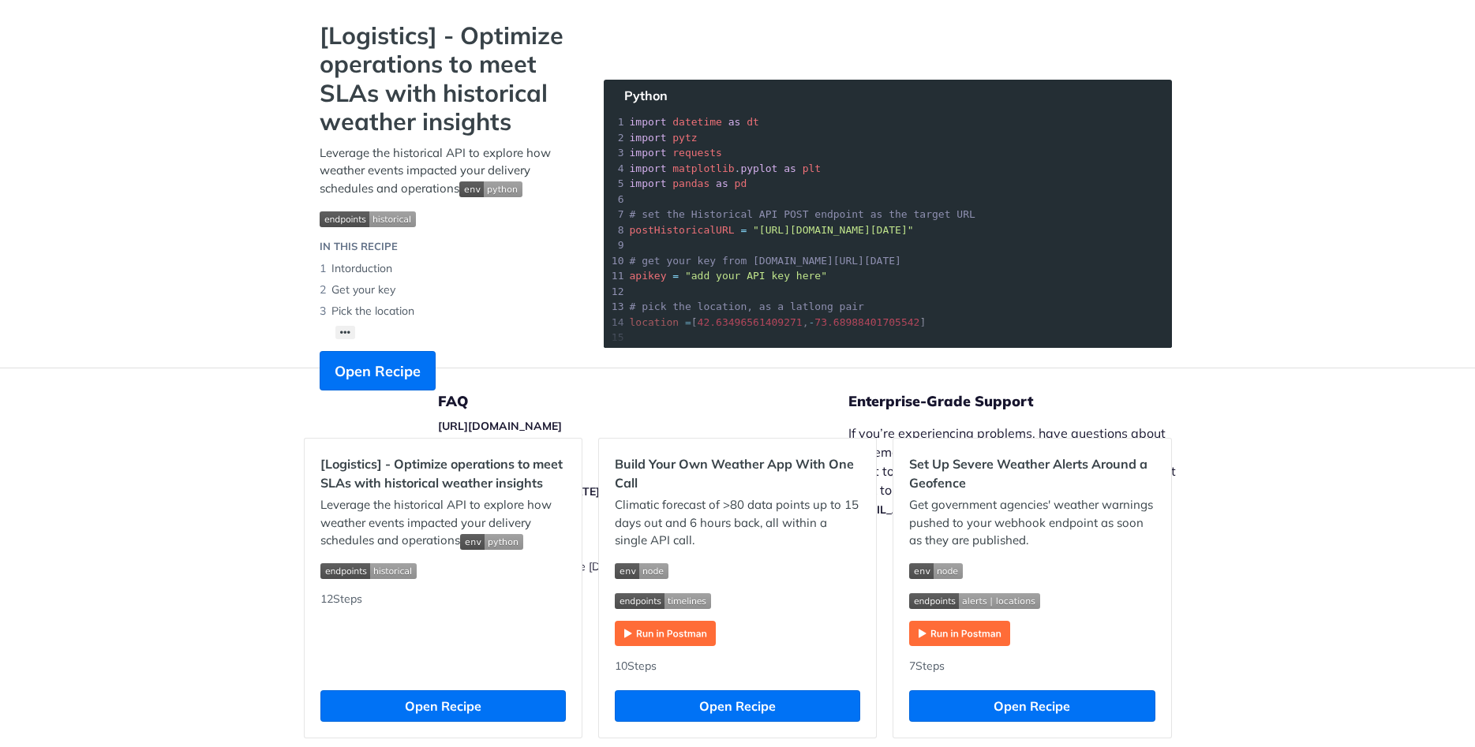
click at [896, 260] on section "[Logistics] - Optimize operations to meet SLAs with historical weather insights…" at bounding box center [738, 221] width 868 height 401
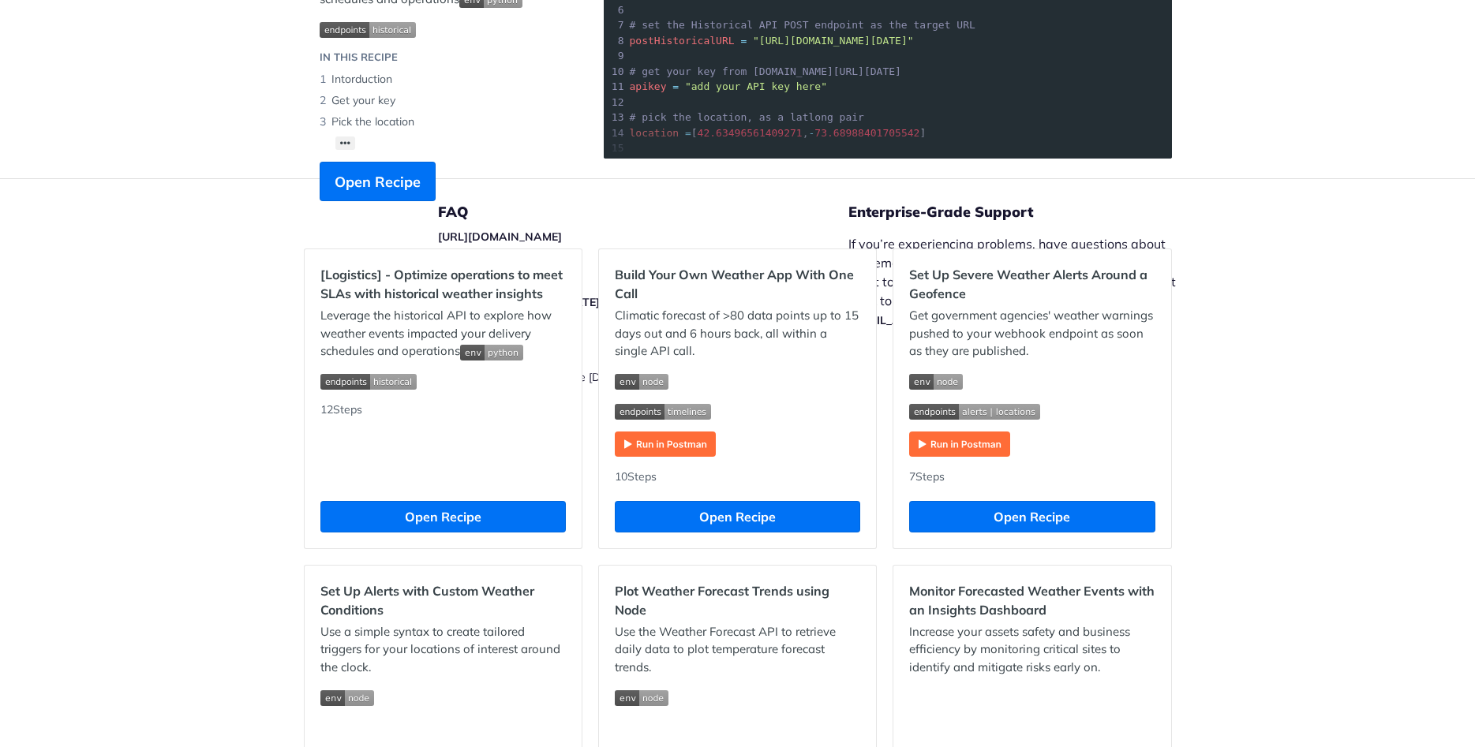
scroll to position [0, 0]
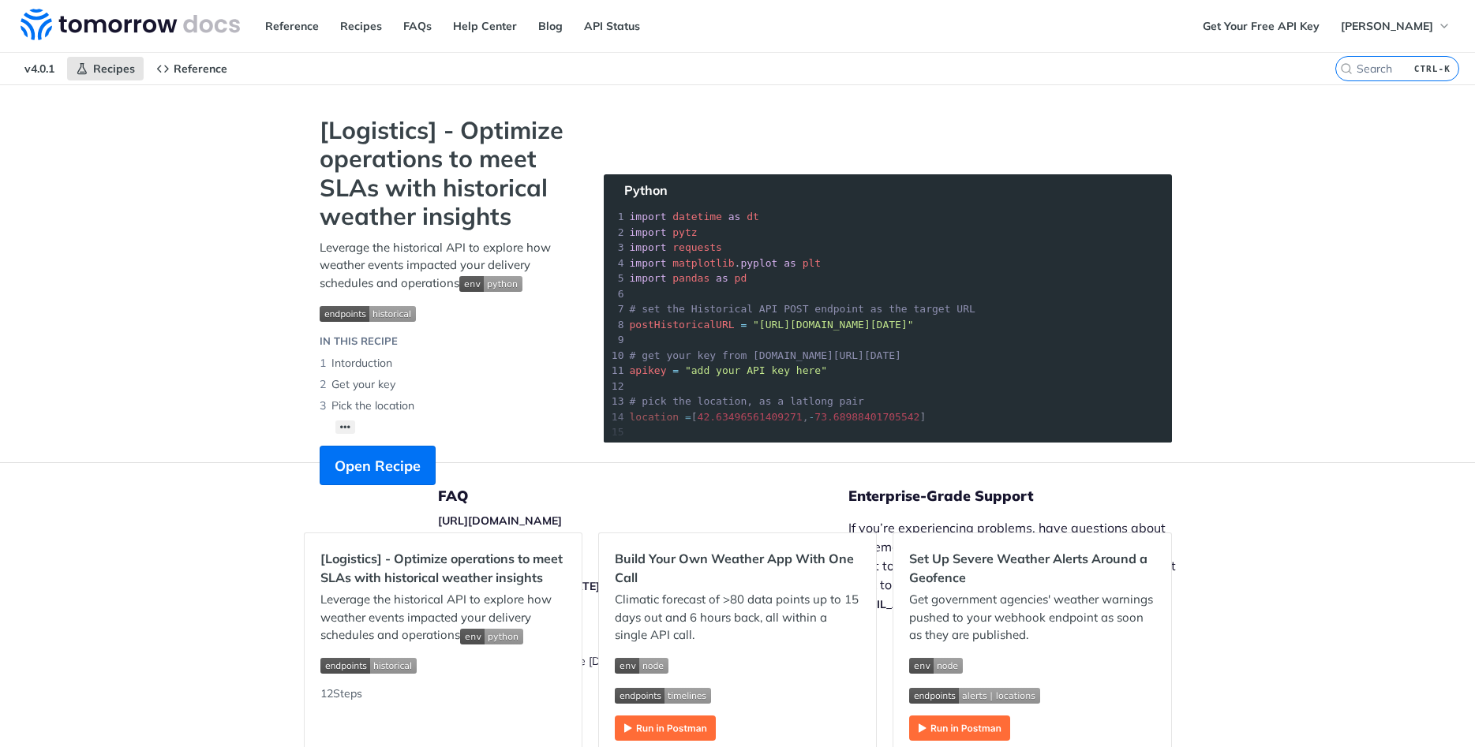
click at [876, 279] on section "[Logistics] - Optimize operations to meet SLAs with historical weather insights…" at bounding box center [738, 316] width 868 height 401
click at [665, 395] on section "[Logistics] - Optimize operations to meet SLAs with historical weather insights…" at bounding box center [738, 316] width 868 height 401
click at [705, 409] on section "[Logistics] - Optimize operations to meet SLAs with historical weather insights…" at bounding box center [738, 316] width 868 height 401
click at [763, 395] on section "[Logistics] - Optimize operations to meet SLAs with historical weather insights…" at bounding box center [738, 316] width 868 height 401
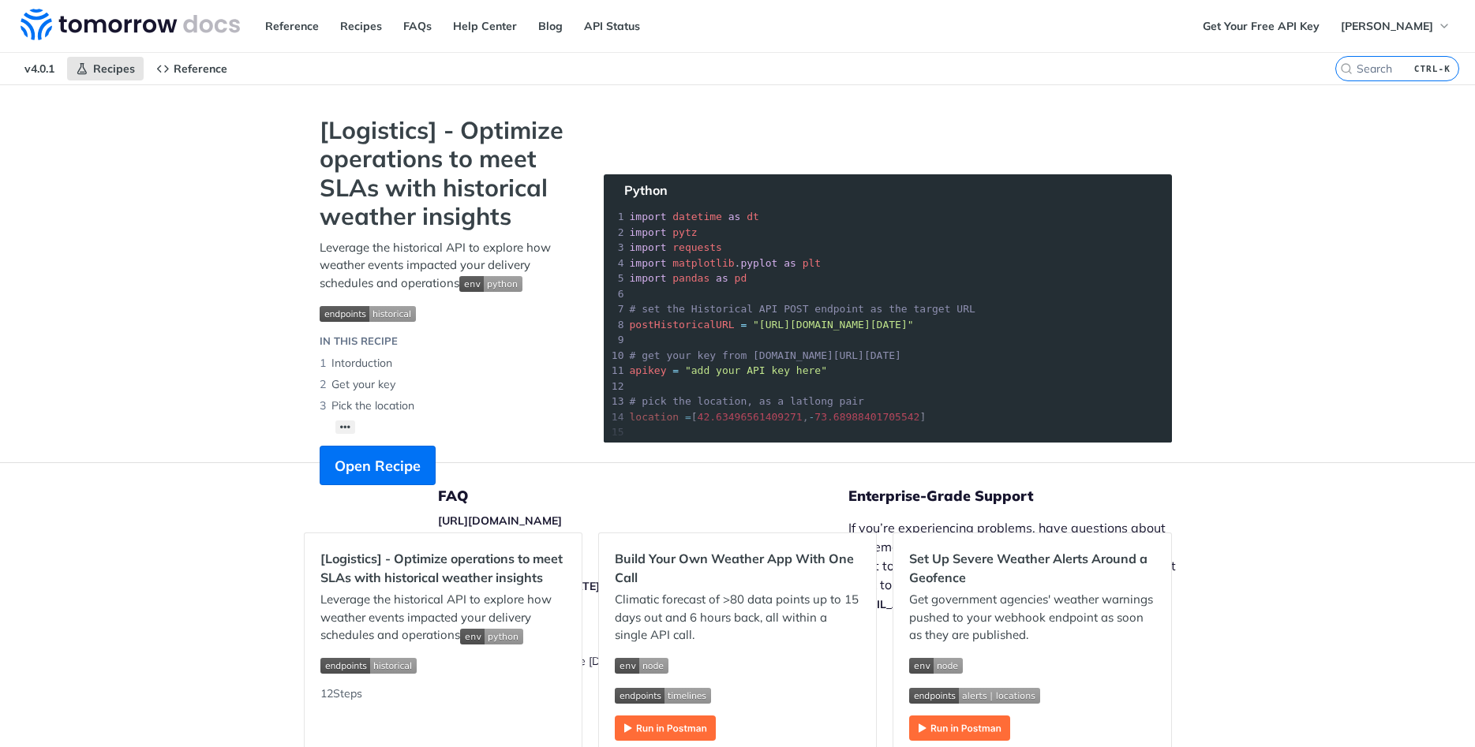
drag, startPoint x: 699, startPoint y: 240, endPoint x: 776, endPoint y: 327, distance: 116.2
click at [776, 327] on section "[Logistics] - Optimize operations to meet SLAs with historical weather insights…" at bounding box center [738, 316] width 868 height 401
click at [356, 472] on span "Open Recipe" at bounding box center [378, 465] width 86 height 21
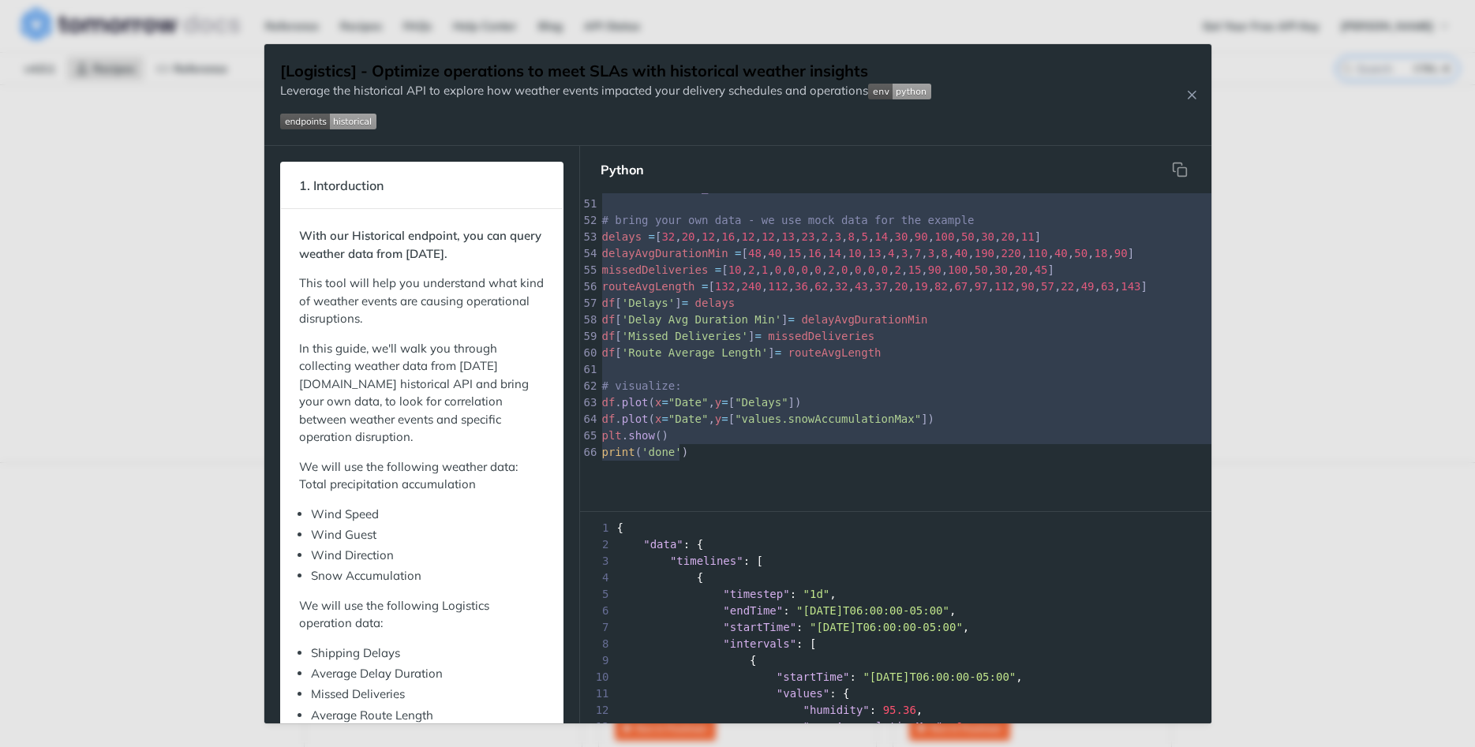
drag, startPoint x: 601, startPoint y: 201, endPoint x: 746, endPoint y: 461, distance: 297.0
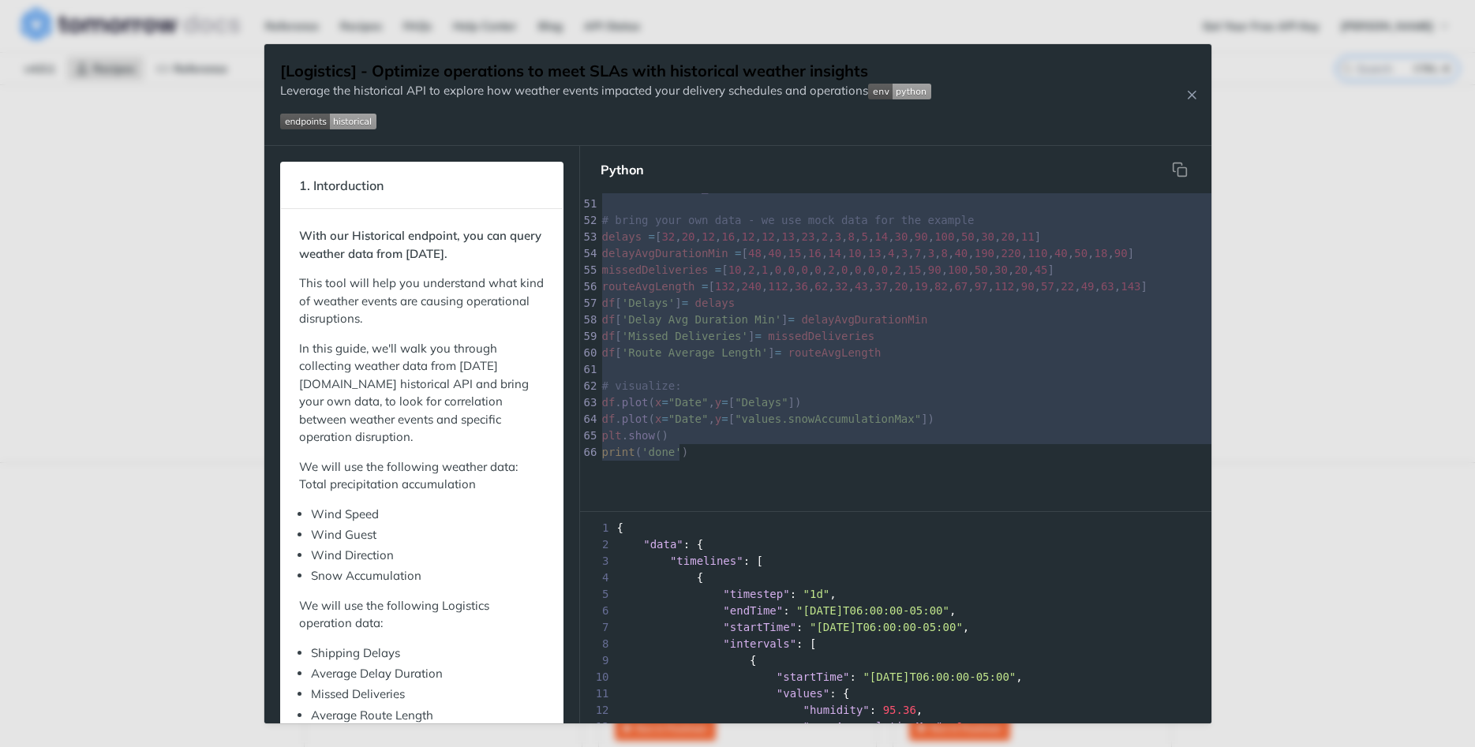
type textarea "import datetime as dt import pytz import requests import matplotlib.pyplot as p…"
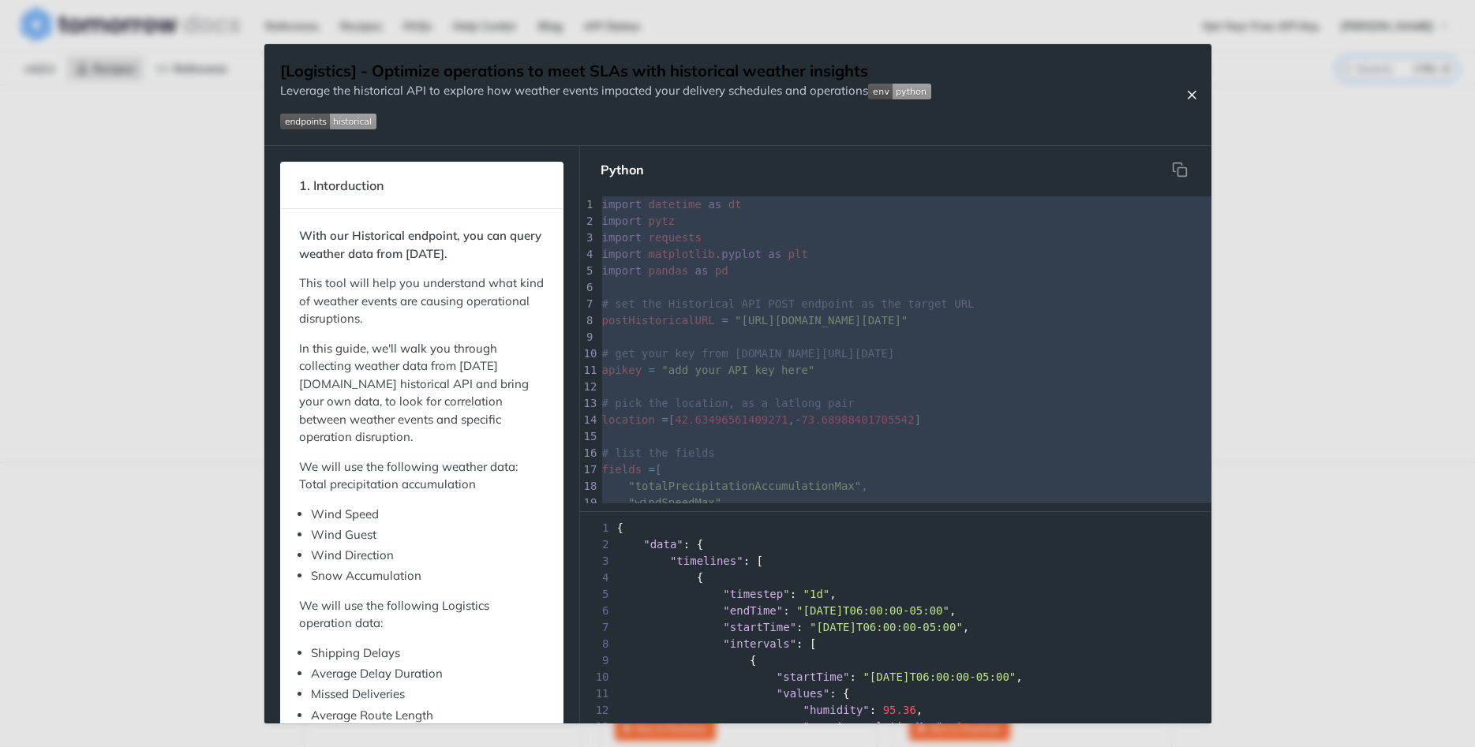
click at [1196, 95] on icon "Close Recipe" at bounding box center [1191, 95] width 14 height 14
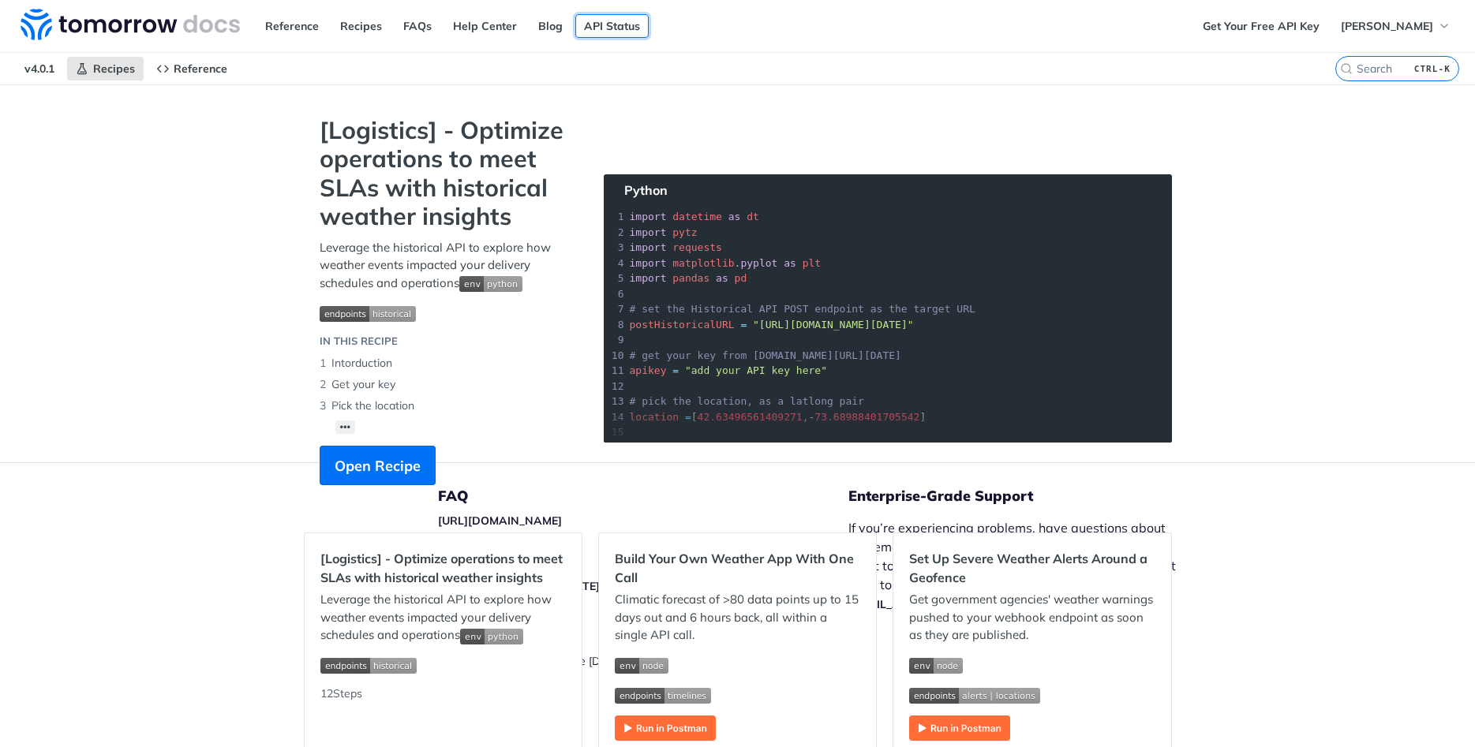
click at [584, 27] on link "API Status" at bounding box center [611, 26] width 73 height 24
click at [372, 469] on span "Open Recipe" at bounding box center [378, 465] width 86 height 21
